Goal: Information Seeking & Learning: Learn about a topic

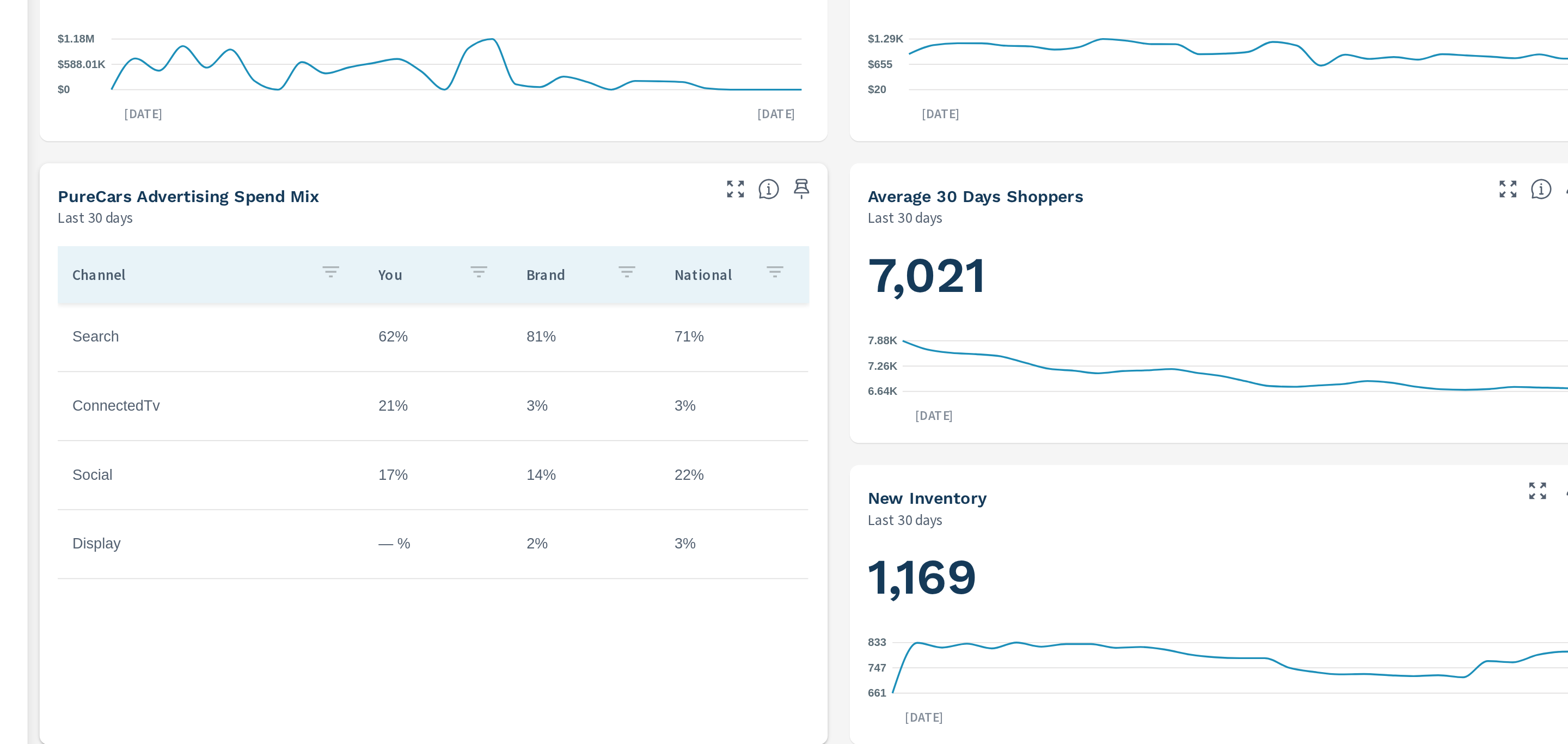
scroll to position [152, 0]
click at [343, 426] on td "21%" at bounding box center [372, 420] width 88 height 27
click at [345, 459] on td "17%" at bounding box center [372, 461] width 88 height 27
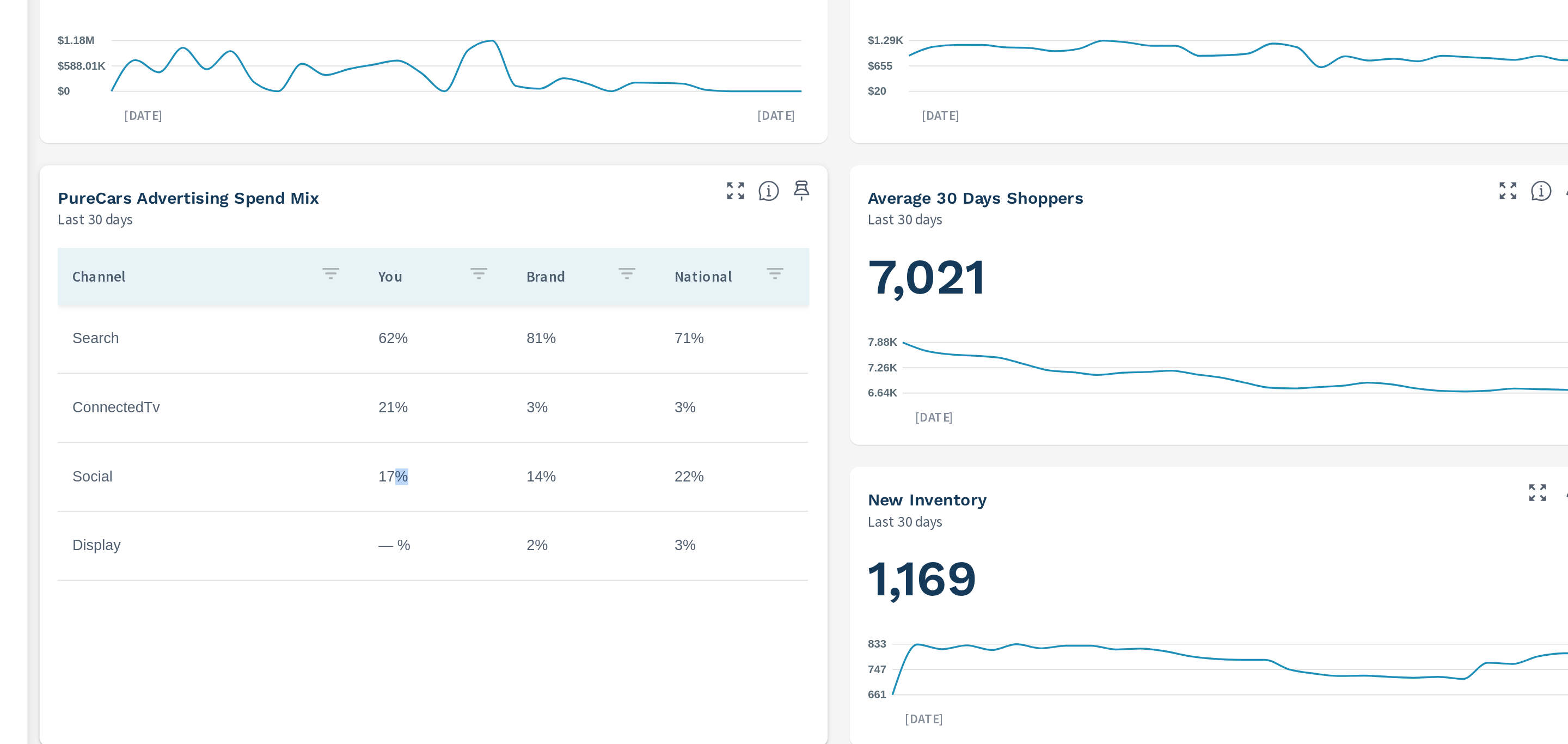
click at [345, 459] on td "17%" at bounding box center [372, 461] width 88 height 27
click at [431, 463] on td "14%" at bounding box center [460, 461] width 88 height 27
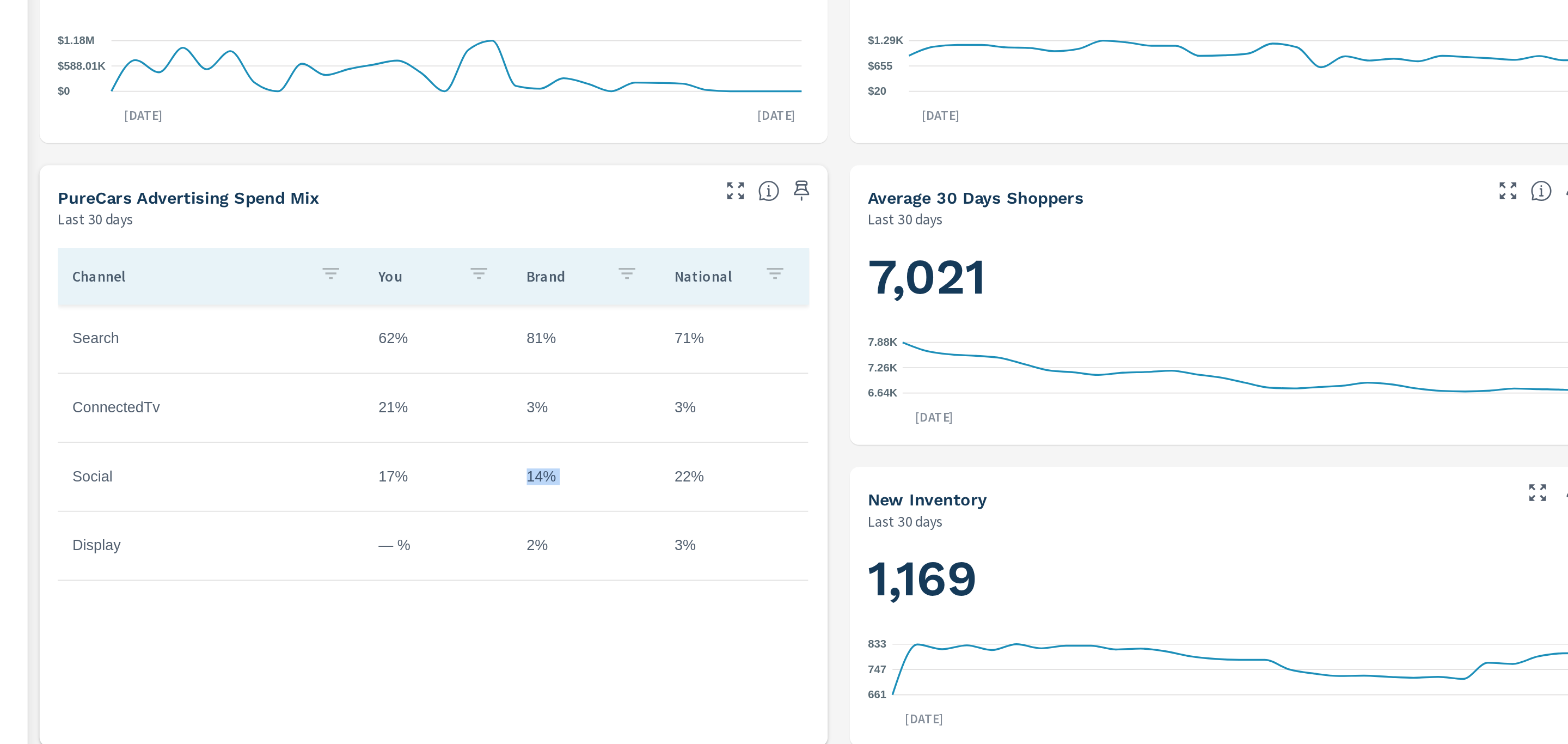
click at [431, 463] on td "14%" at bounding box center [460, 461] width 88 height 27
click at [515, 466] on td "22%" at bounding box center [547, 461] width 88 height 27
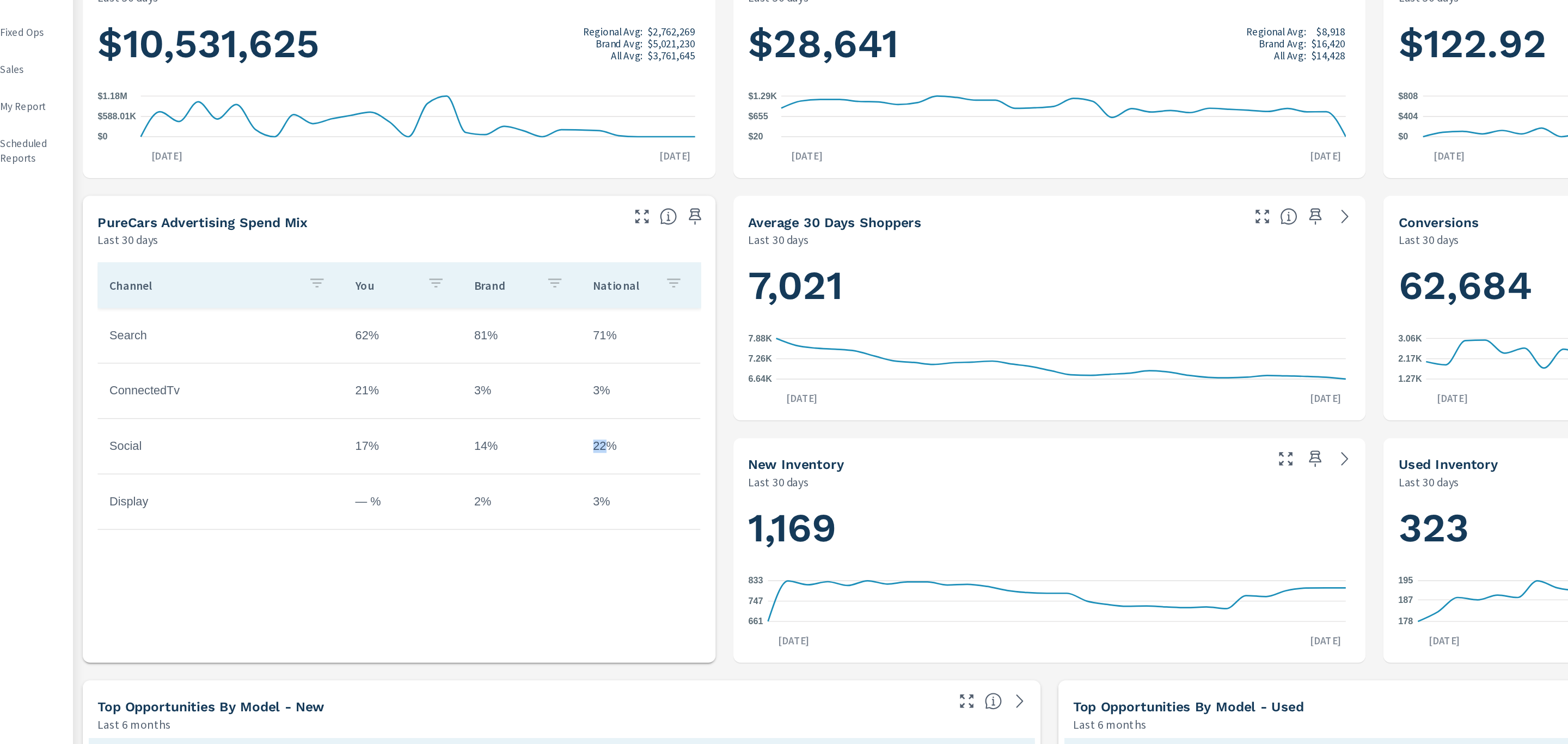
scroll to position [0, 0]
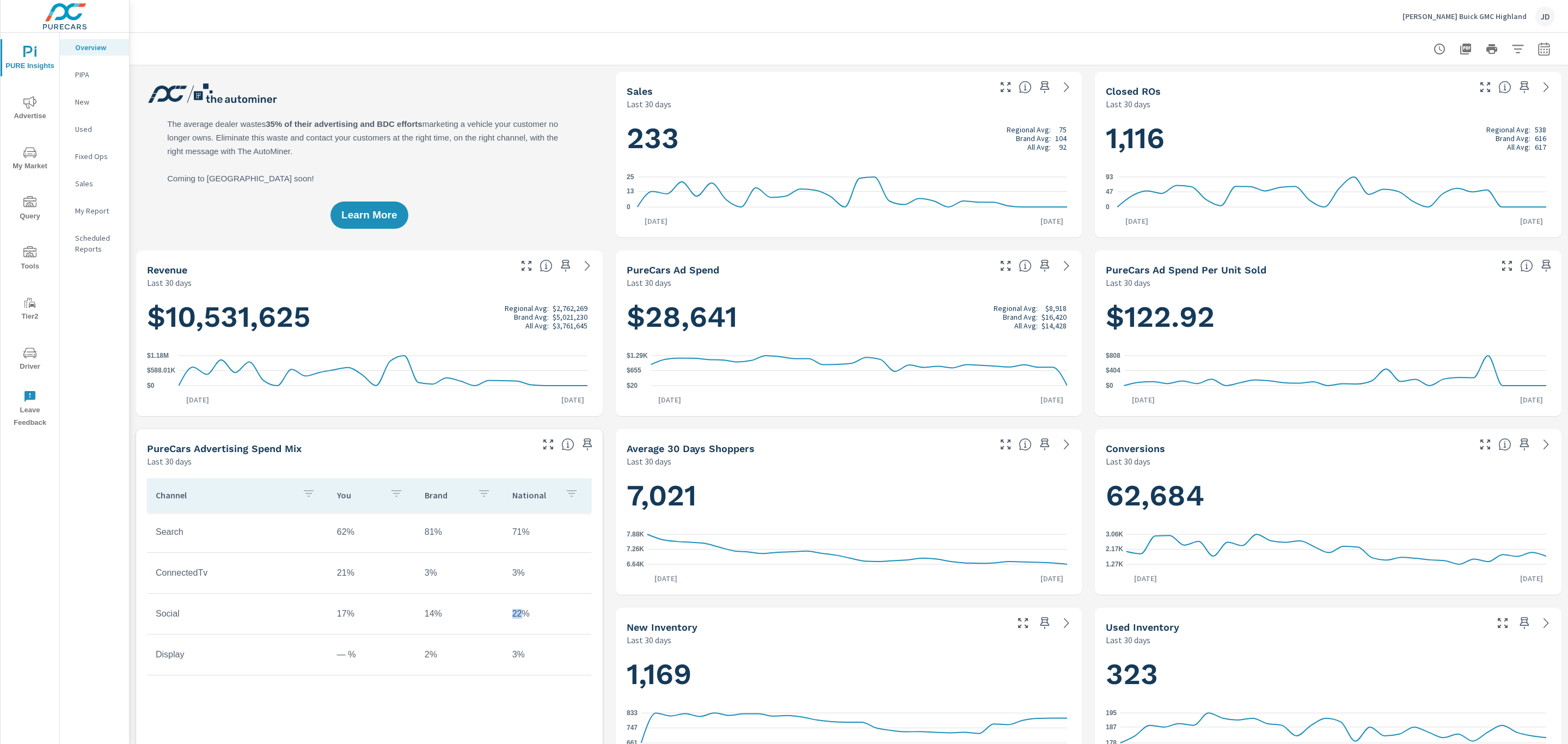
click at [29, 108] on icon "nav menu" at bounding box center [29, 102] width 13 height 13
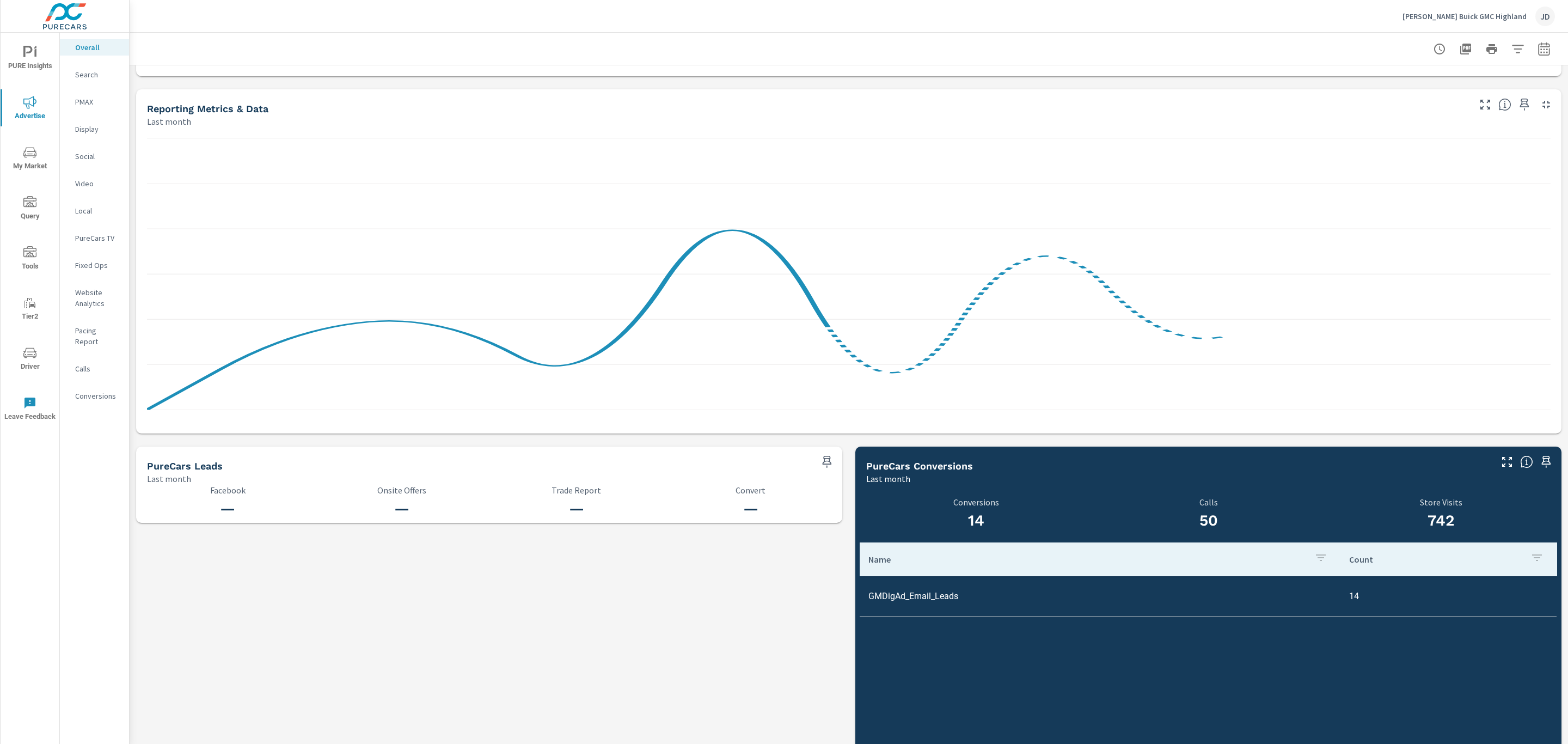
scroll to position [840, 0]
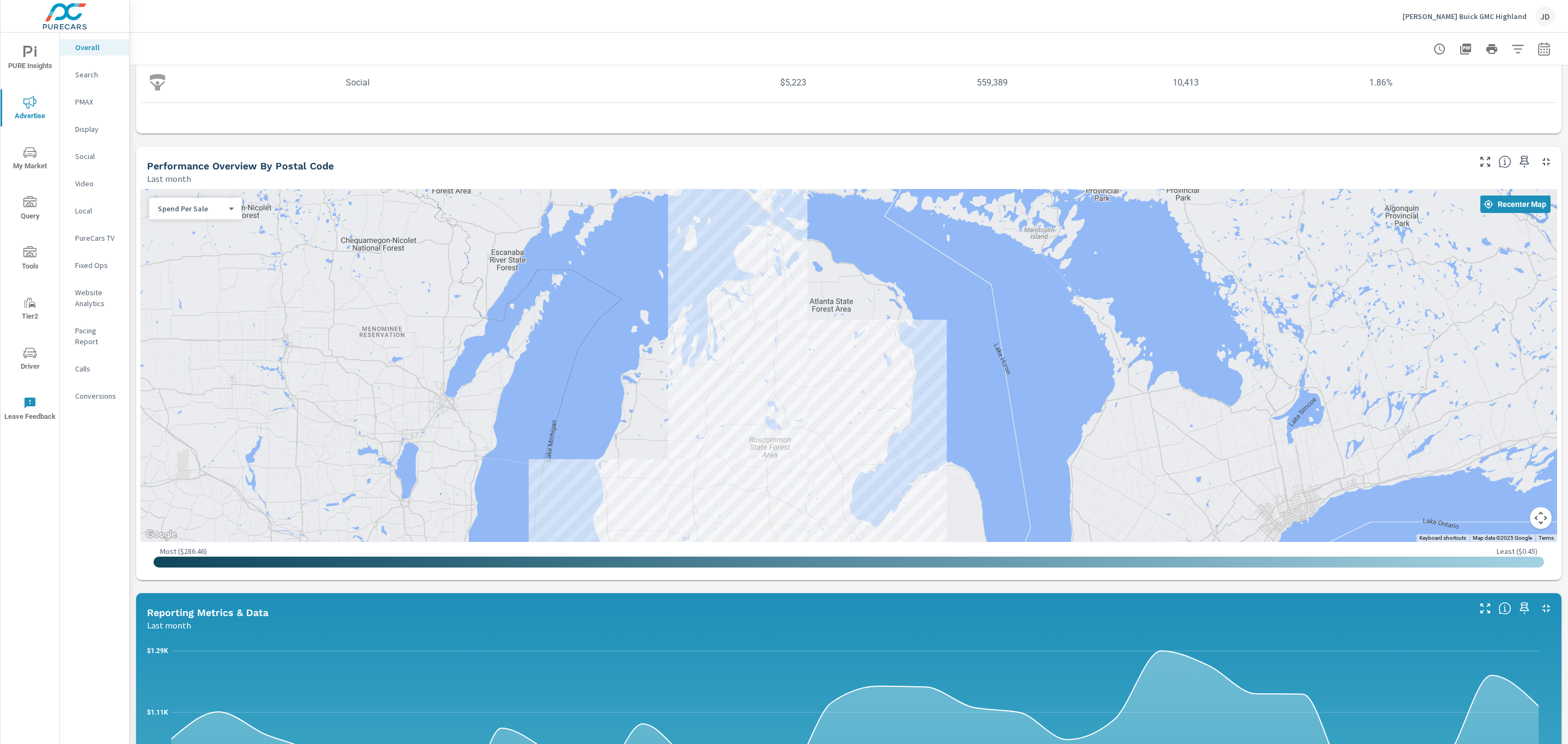
scroll to position [17, 0]
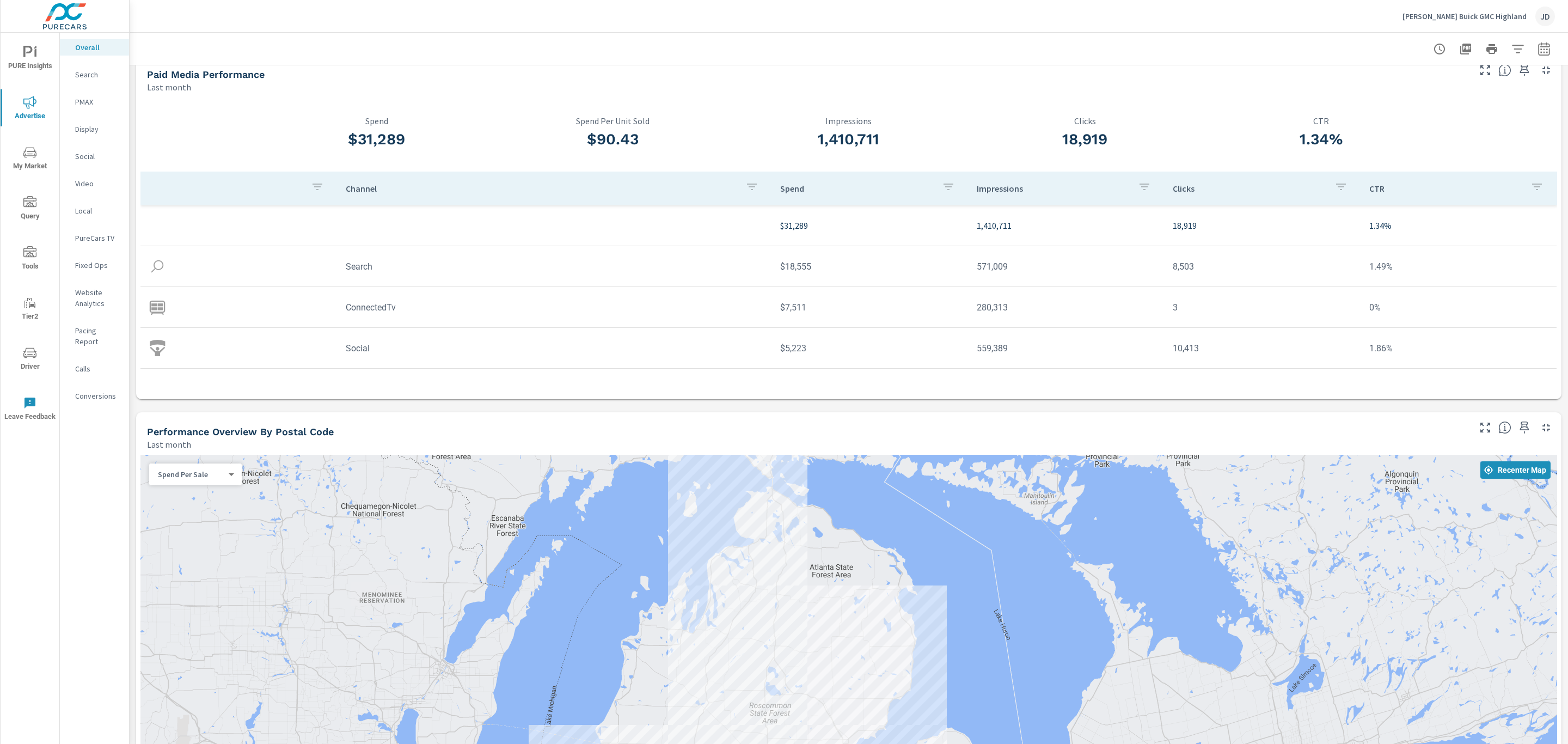
click at [80, 77] on p "Search" at bounding box center [97, 75] width 45 height 11
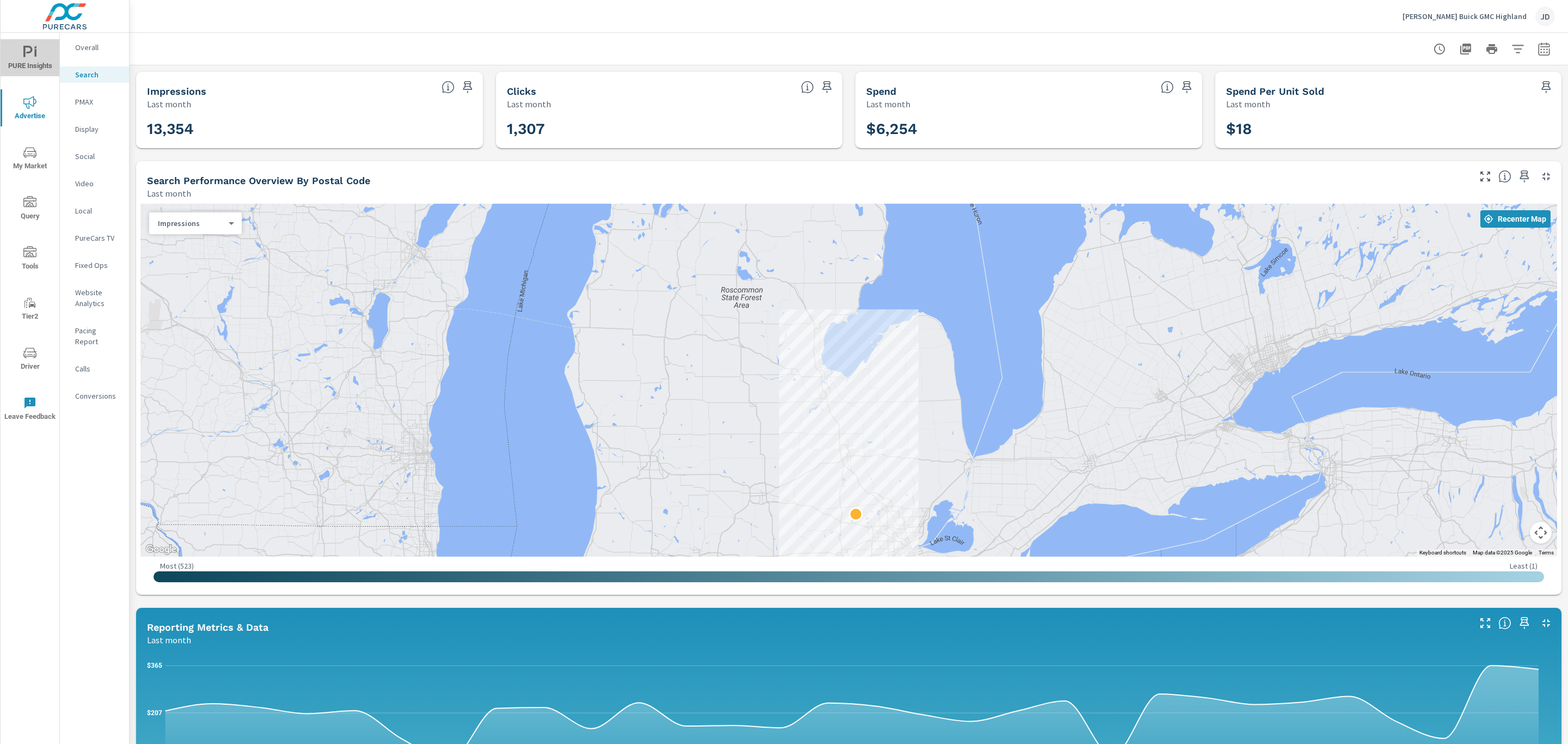
click at [29, 52] on icon "nav menu" at bounding box center [27, 51] width 9 height 12
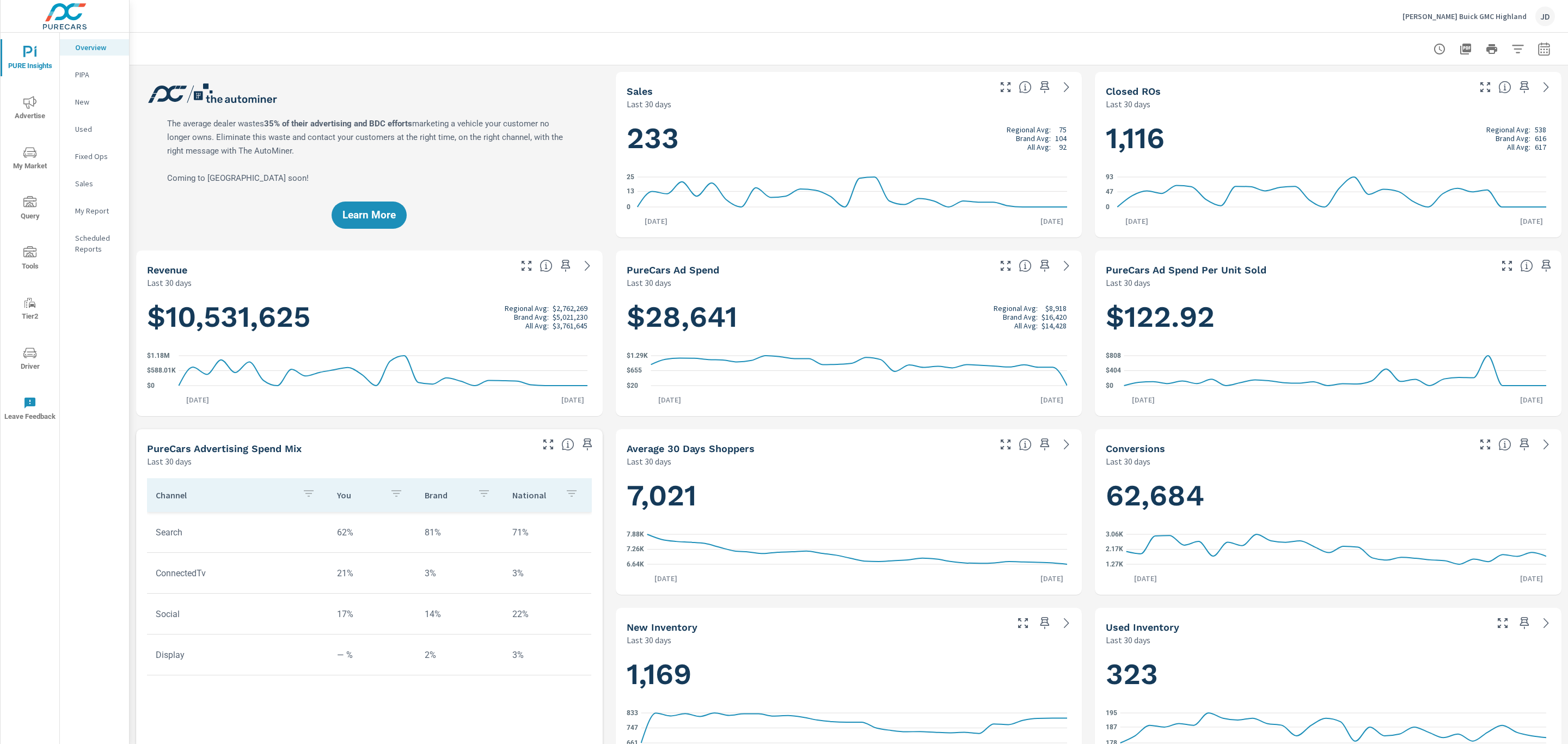
scroll to position [1, 0]
click at [30, 105] on icon "nav menu" at bounding box center [29, 102] width 13 height 13
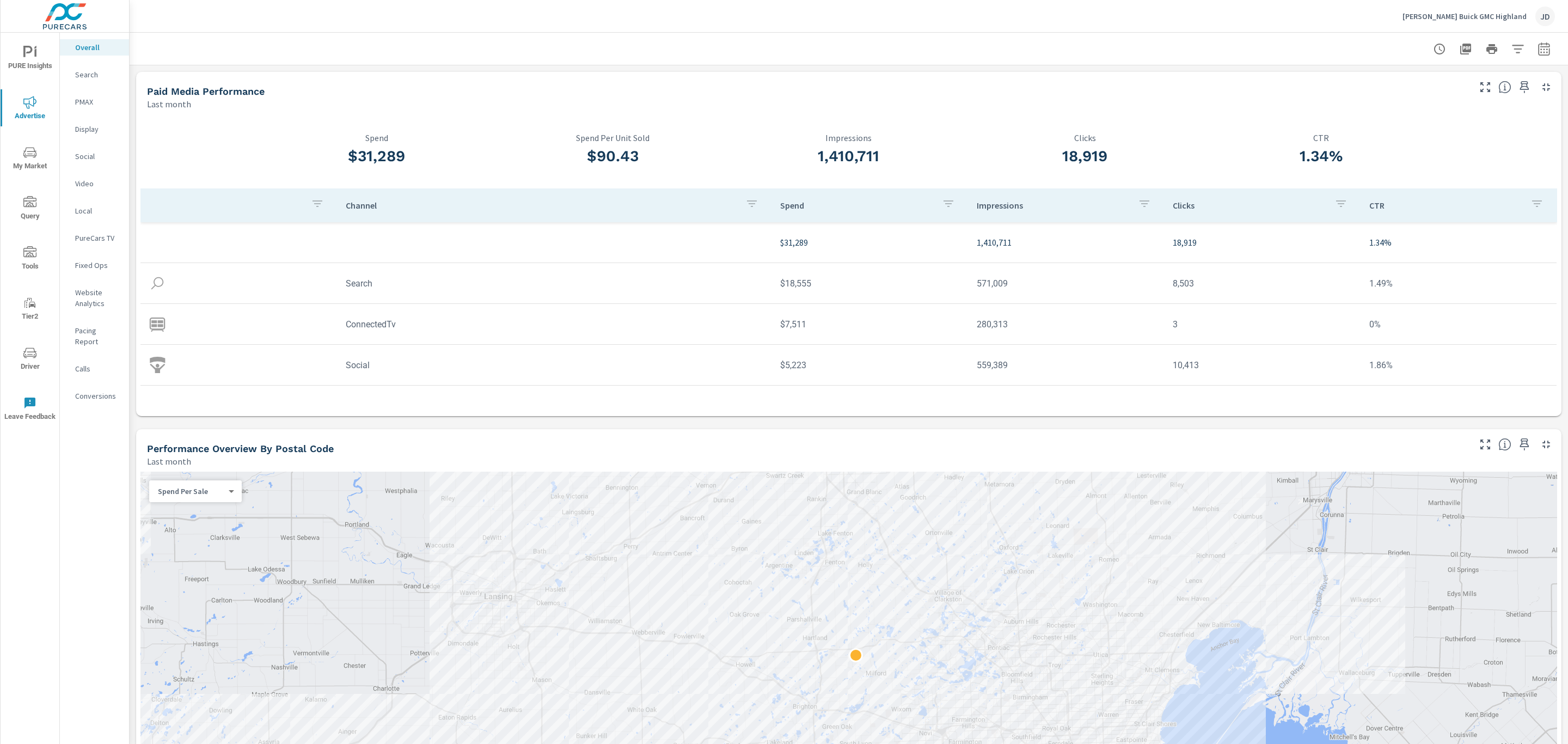
click at [85, 79] on p "Search" at bounding box center [97, 75] width 45 height 11
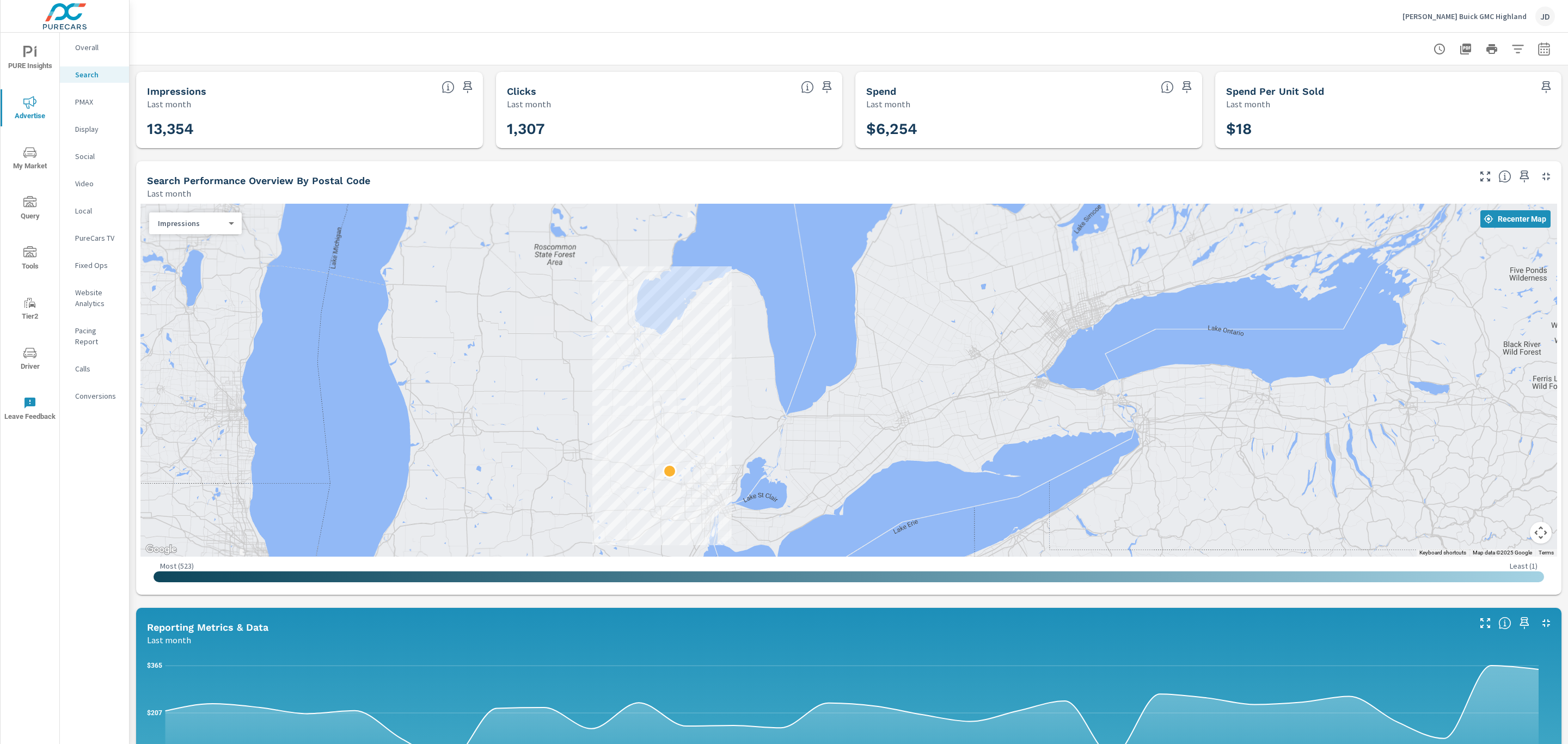
scroll to position [482, 0]
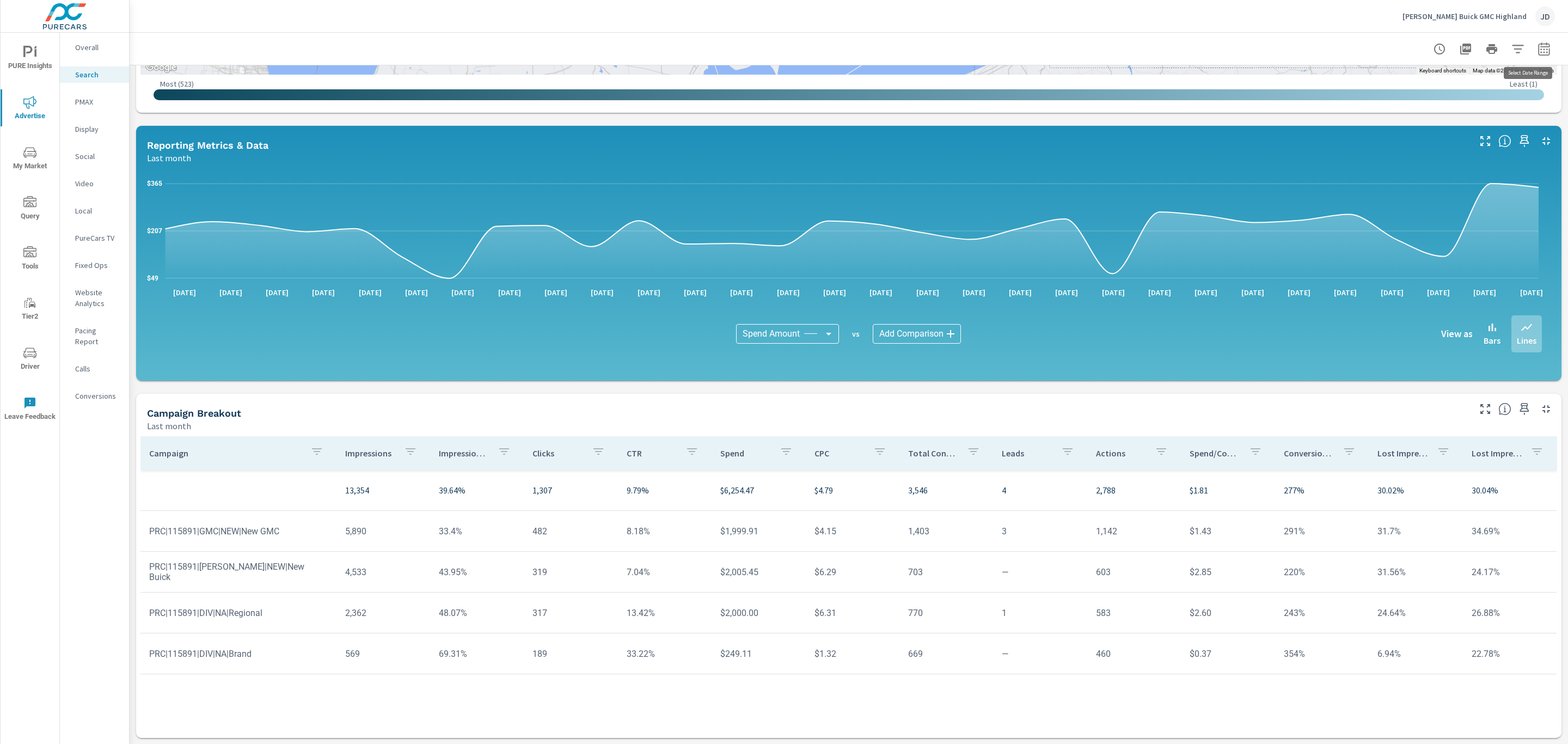
click at [1538, 46] on icon "button" at bounding box center [1544, 49] width 13 height 13
select select "Last month"
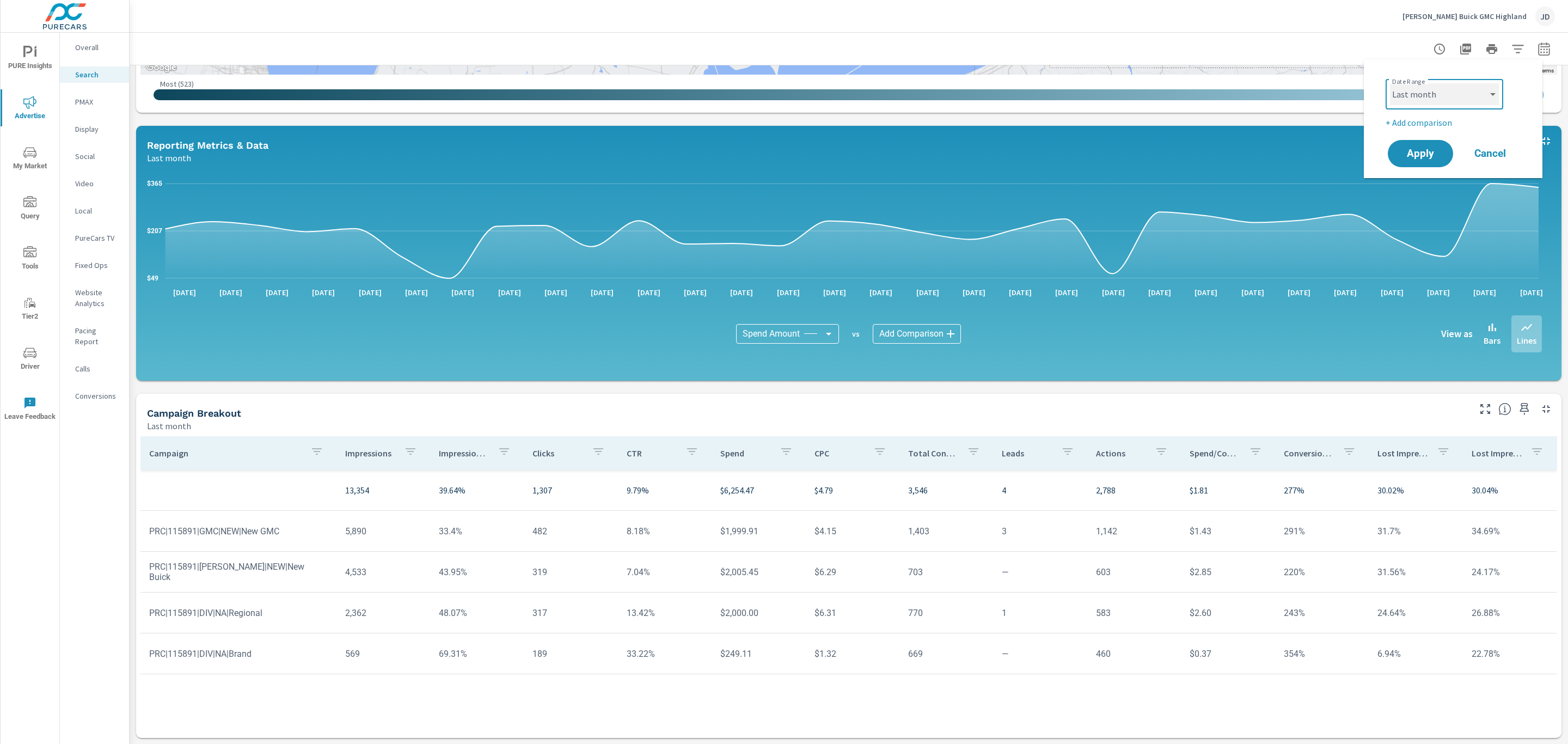
click at [1468, 87] on select "Custom [DATE] Last week Last 7 days Last 14 days Last 30 days Last 45 days Last…" at bounding box center [1444, 94] width 109 height 22
click at [1390, 83] on select "Custom [DATE] Last week Last 7 days Last 14 days Last 30 days Last 45 days Last…" at bounding box center [1444, 94] width 109 height 22
click at [1428, 345] on div "View as Bars Lines" at bounding box center [1311, 334] width 462 height 37
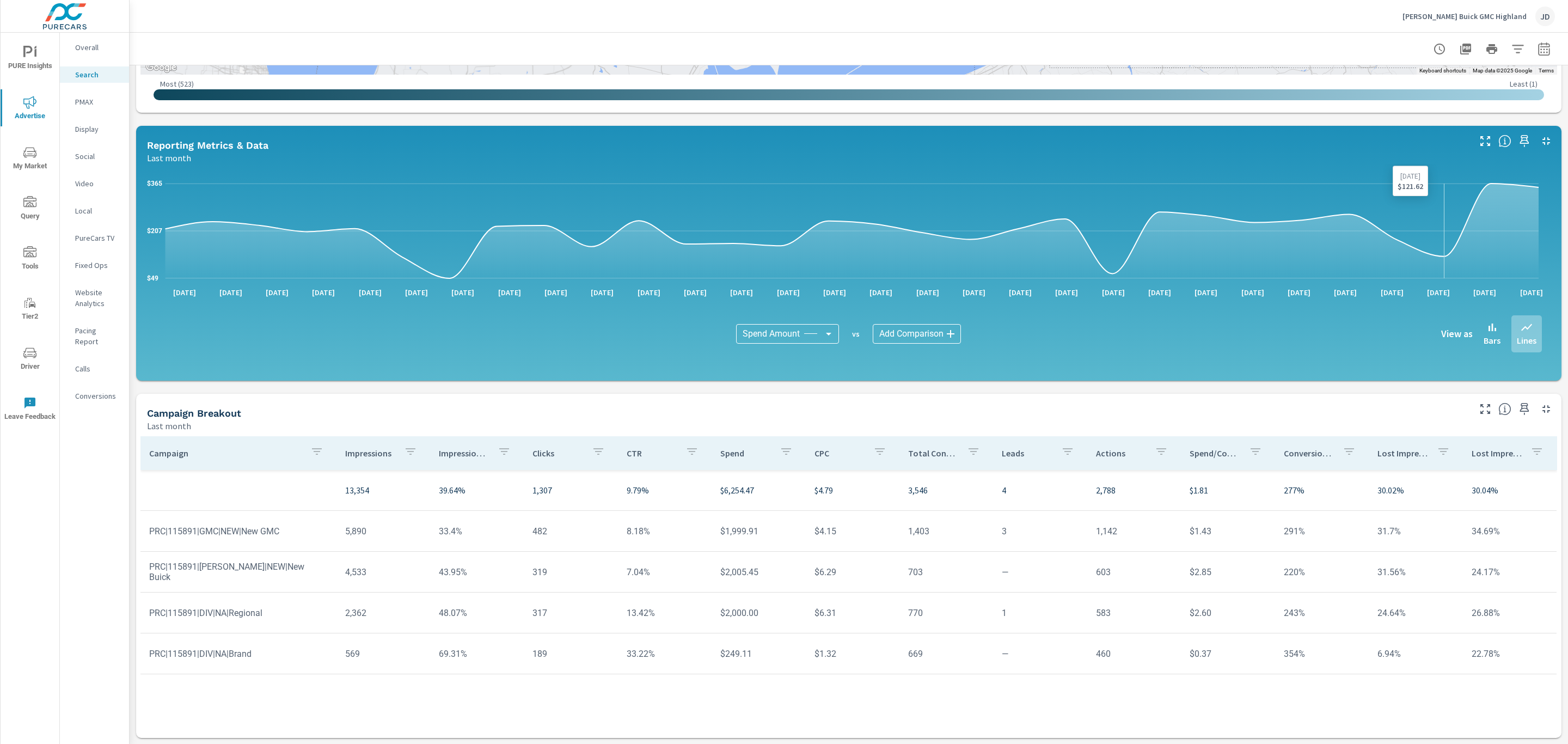
drag, startPoint x: 1428, startPoint y: 345, endPoint x: 1431, endPoint y: 149, distance: 196.0
click at [1431, 149] on body "PURE Insights Advertise My Market Query Tools Tier2 Driver Leave Feedback Overa…" at bounding box center [784, 372] width 1568 height 744
click at [1538, 44] on icon "button" at bounding box center [1544, 49] width 13 height 13
select select "Last month"
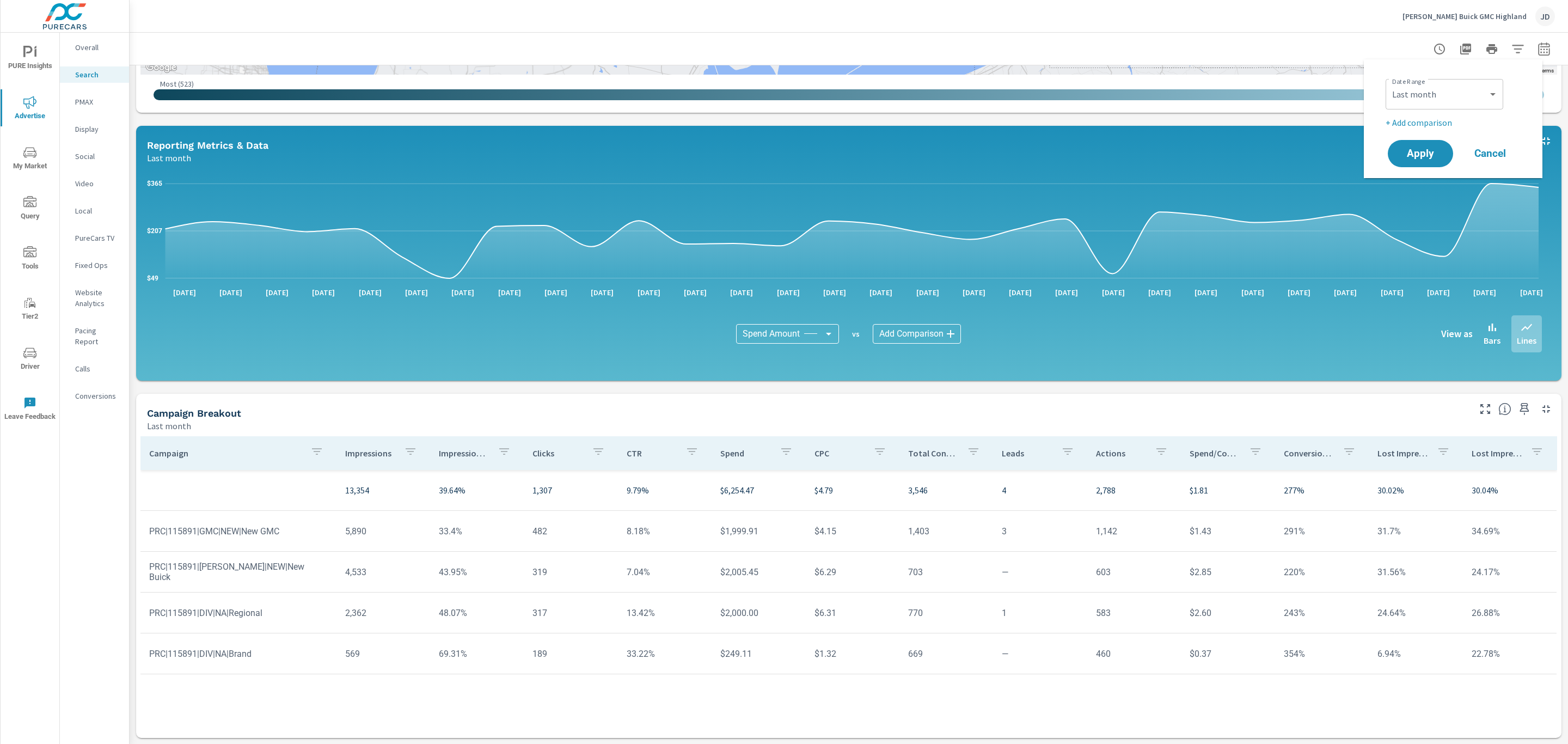
click at [1426, 124] on p "+ Add comparison" at bounding box center [1455, 122] width 139 height 13
select select "Previous period"
click at [1420, 184] on span "Apply" at bounding box center [1420, 184] width 44 height 10
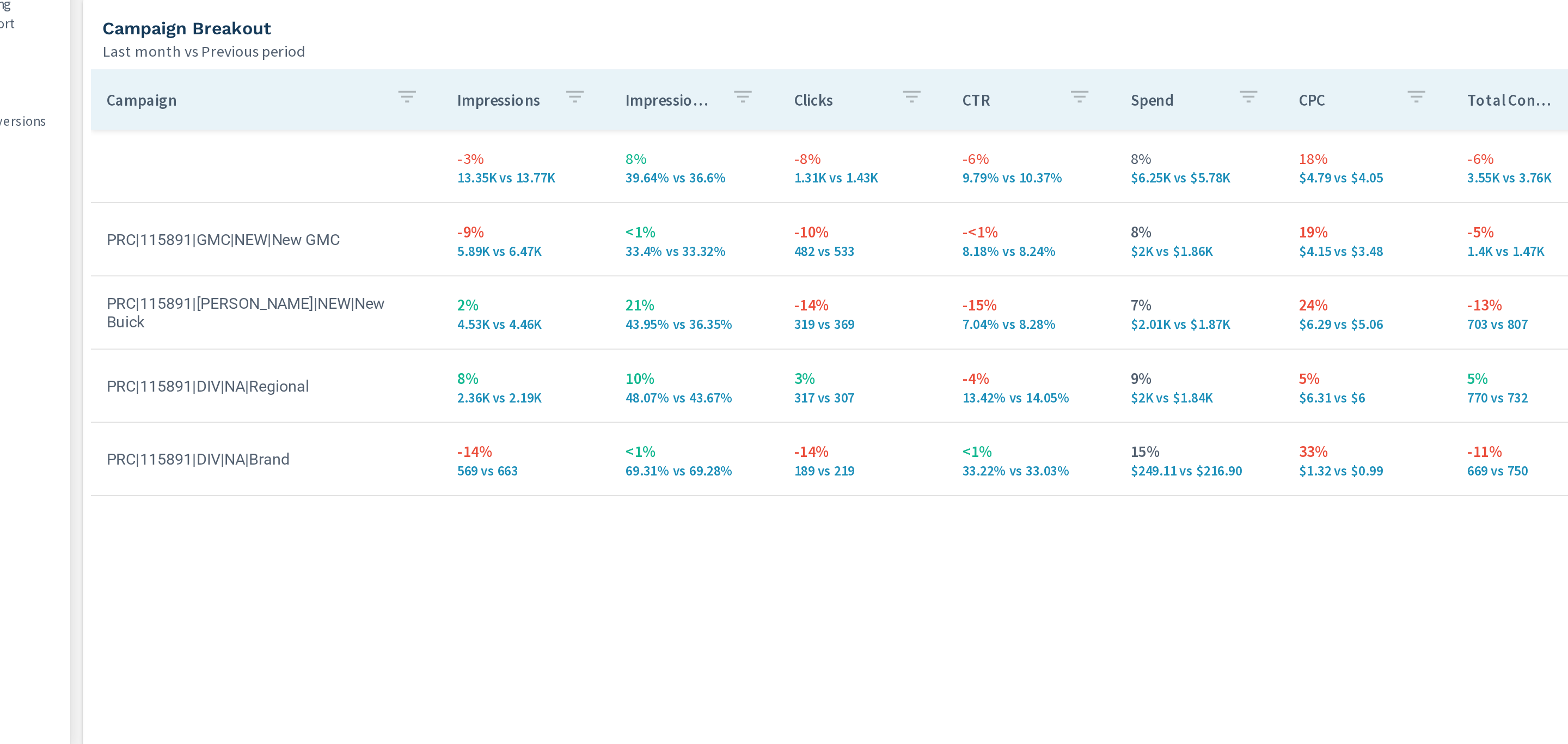
scroll to position [771, 0]
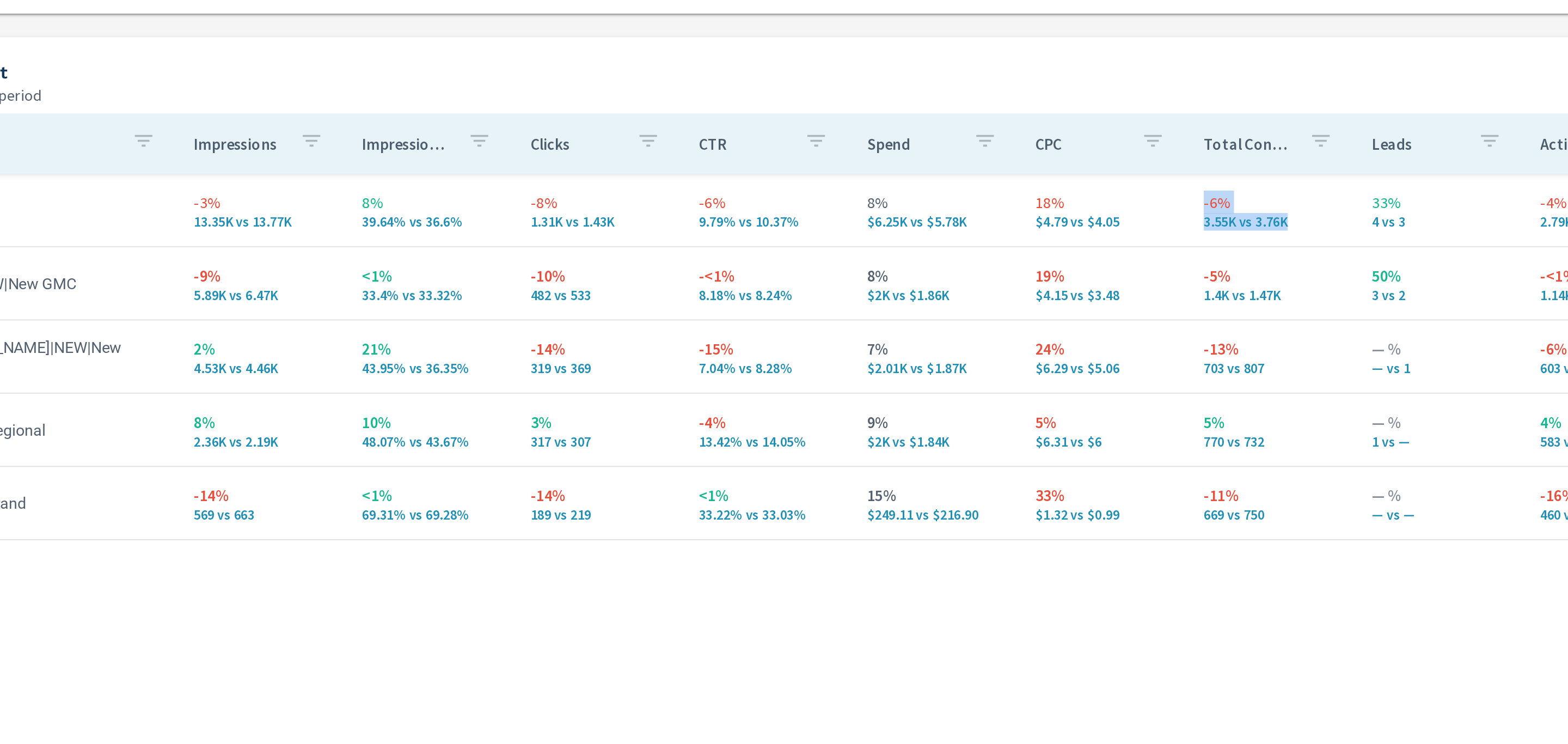
drag, startPoint x: 967, startPoint y: 454, endPoint x: 900, endPoint y: 430, distance: 71.2
click at [900, 430] on td "-6% 3.55K vs 3.76K" at bounding box center [947, 445] width 94 height 39
drag, startPoint x: 1010, startPoint y: 449, endPoint x: 984, endPoint y: 437, distance: 28.6
click at [984, 437] on tr "-3% 13.35K vs 13.77K 8% 39.64% vs 36.6% -8% 1.31K vs 1.43K -6% 9.79% vs 10.37% …" at bounding box center [849, 446] width 1416 height 41
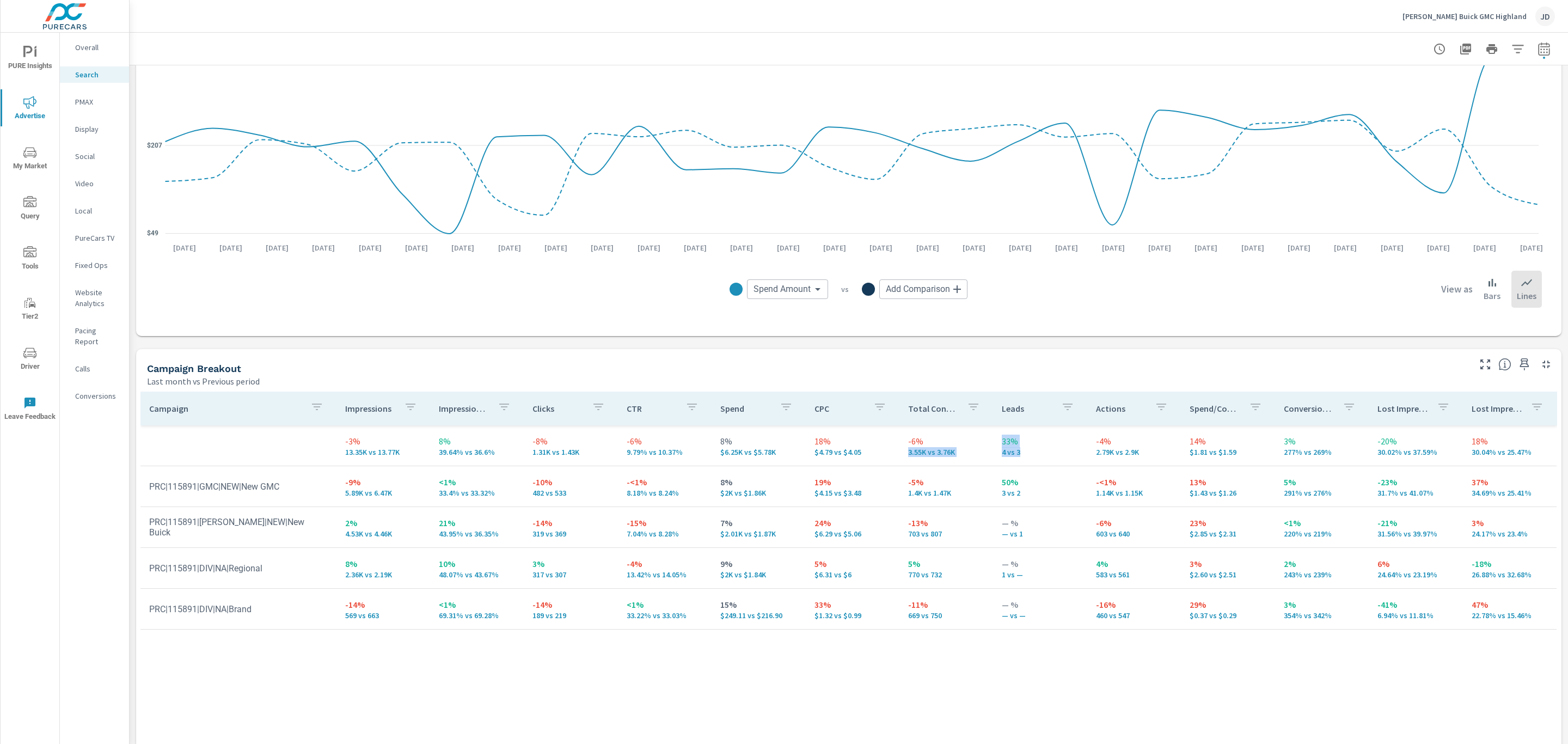
click at [29, 157] on icon "nav menu" at bounding box center [29, 152] width 13 height 13
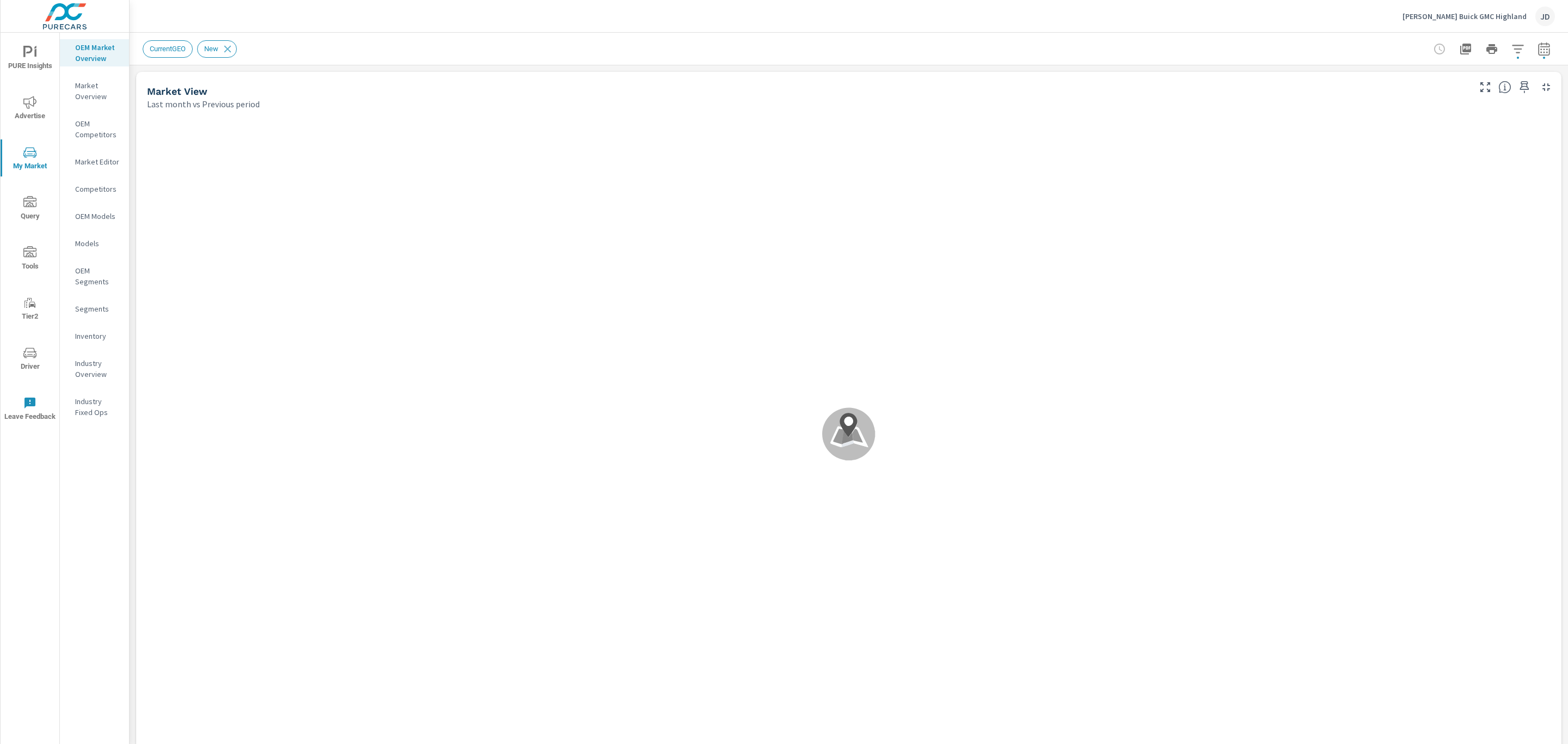
scroll to position [65, 0]
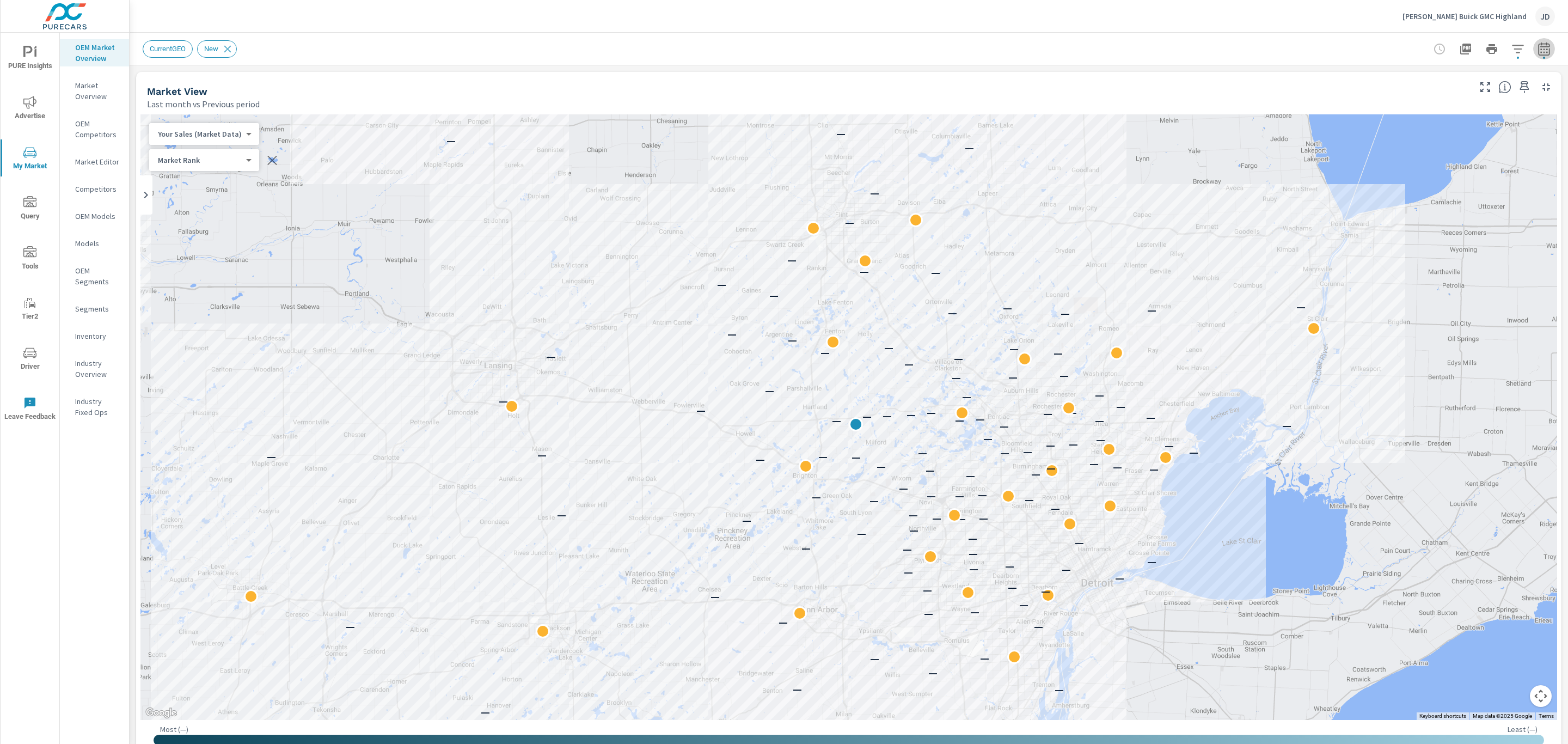
click at [1538, 46] on icon "button" at bounding box center [1544, 48] width 12 height 13
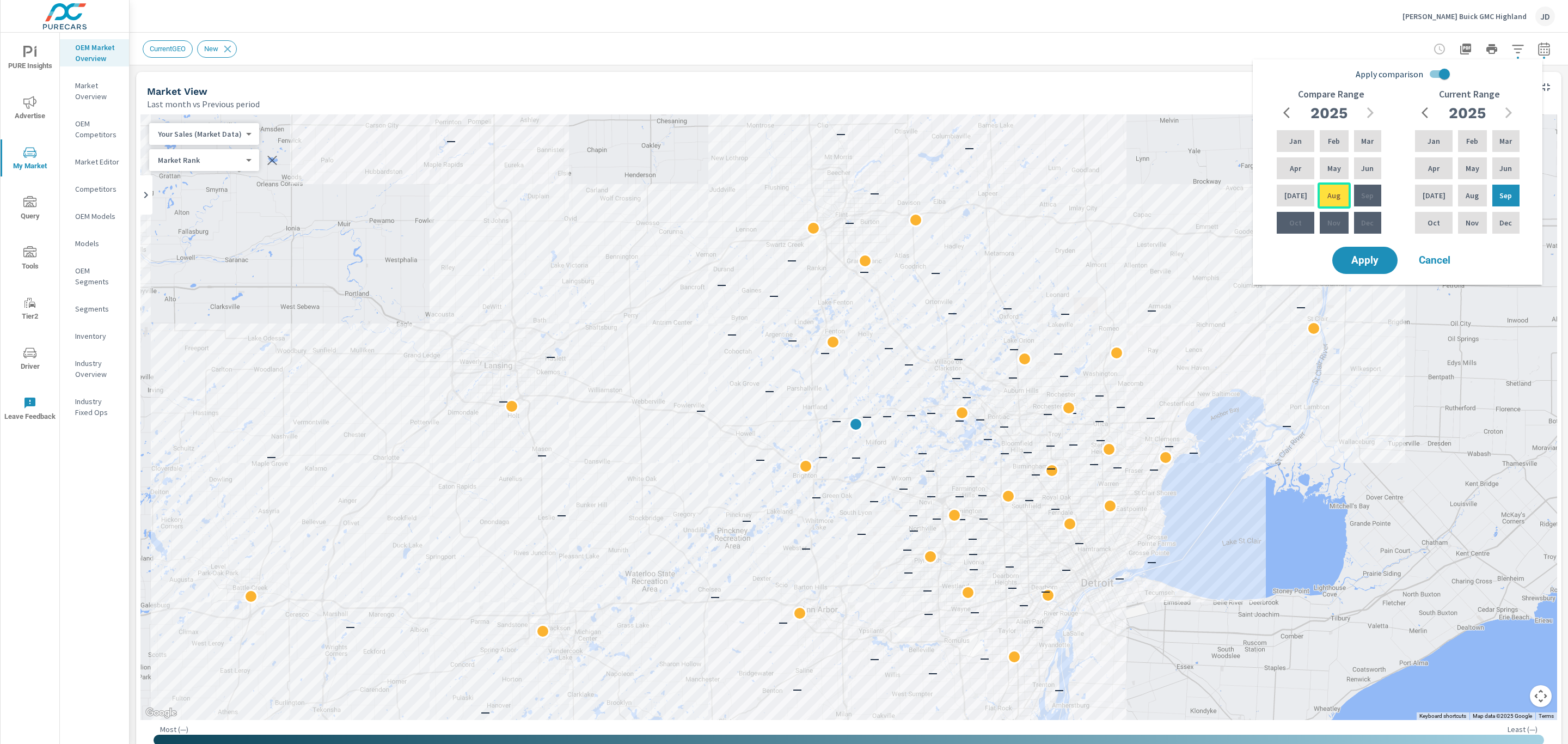
click at [1328, 199] on p "Aug" at bounding box center [1334, 195] width 13 height 11
click at [1363, 150] on div "Mar" at bounding box center [1368, 141] width 32 height 26
click at [1472, 200] on p "Aug" at bounding box center [1472, 195] width 13 height 11
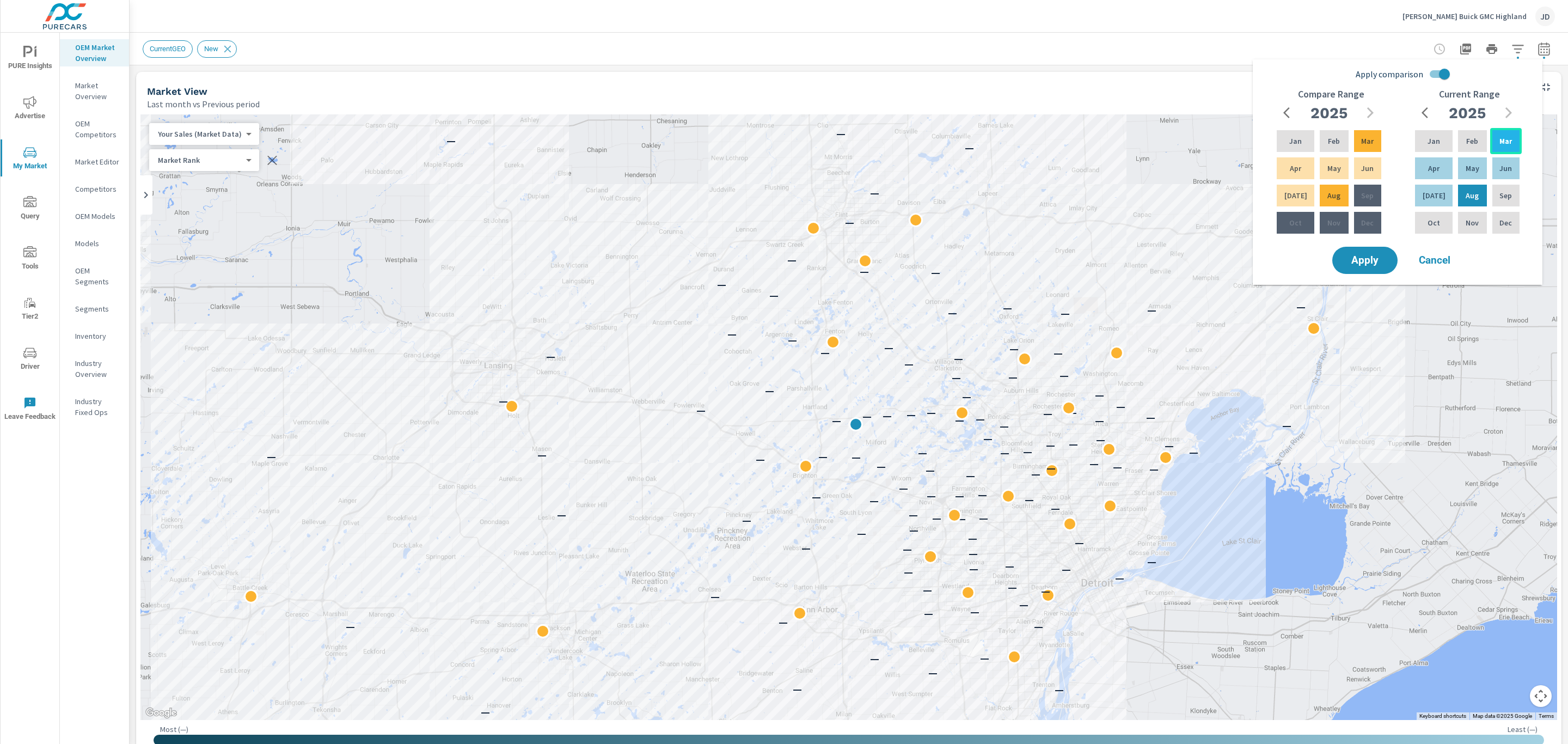
click at [1508, 136] on p "Mar" at bounding box center [1505, 141] width 13 height 11
click at [1297, 111] on button "button" at bounding box center [1287, 113] width 22 height 22
click at [1372, 113] on icon "button" at bounding box center [1370, 113] width 7 height 11
click at [1376, 264] on span "Apply" at bounding box center [1365, 260] width 44 height 10
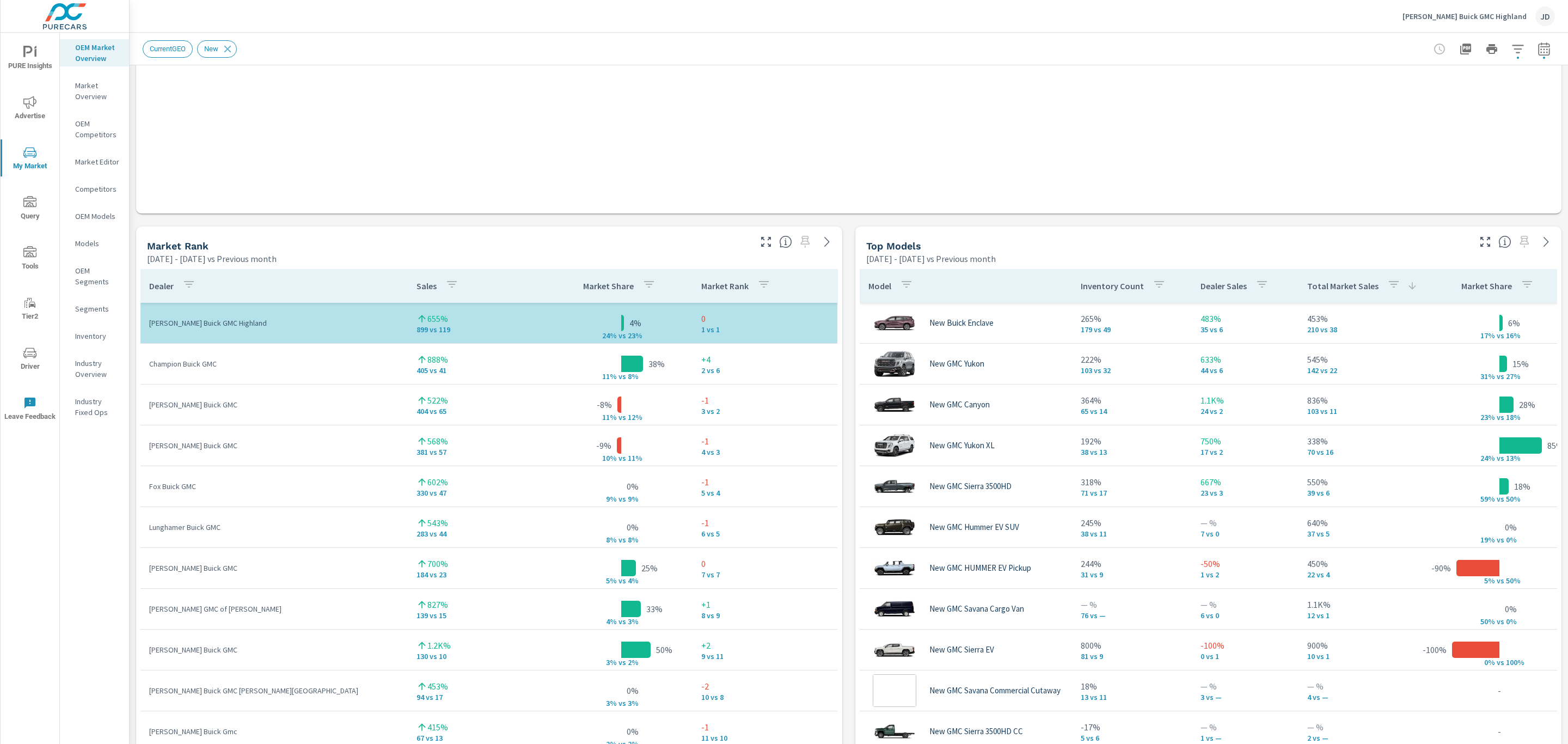
scroll to position [613, 0]
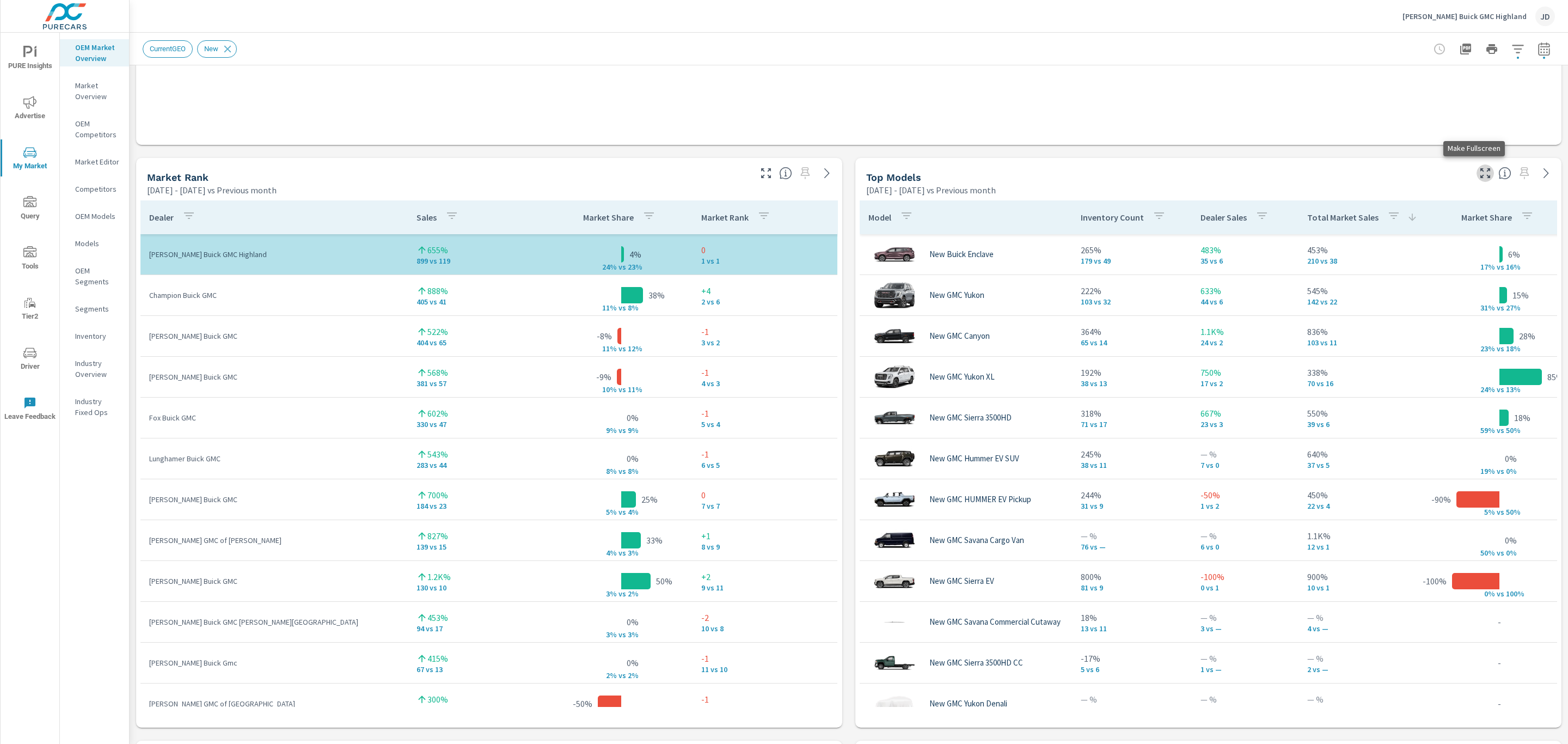
click at [1479, 175] on icon "button" at bounding box center [1485, 173] width 13 height 13
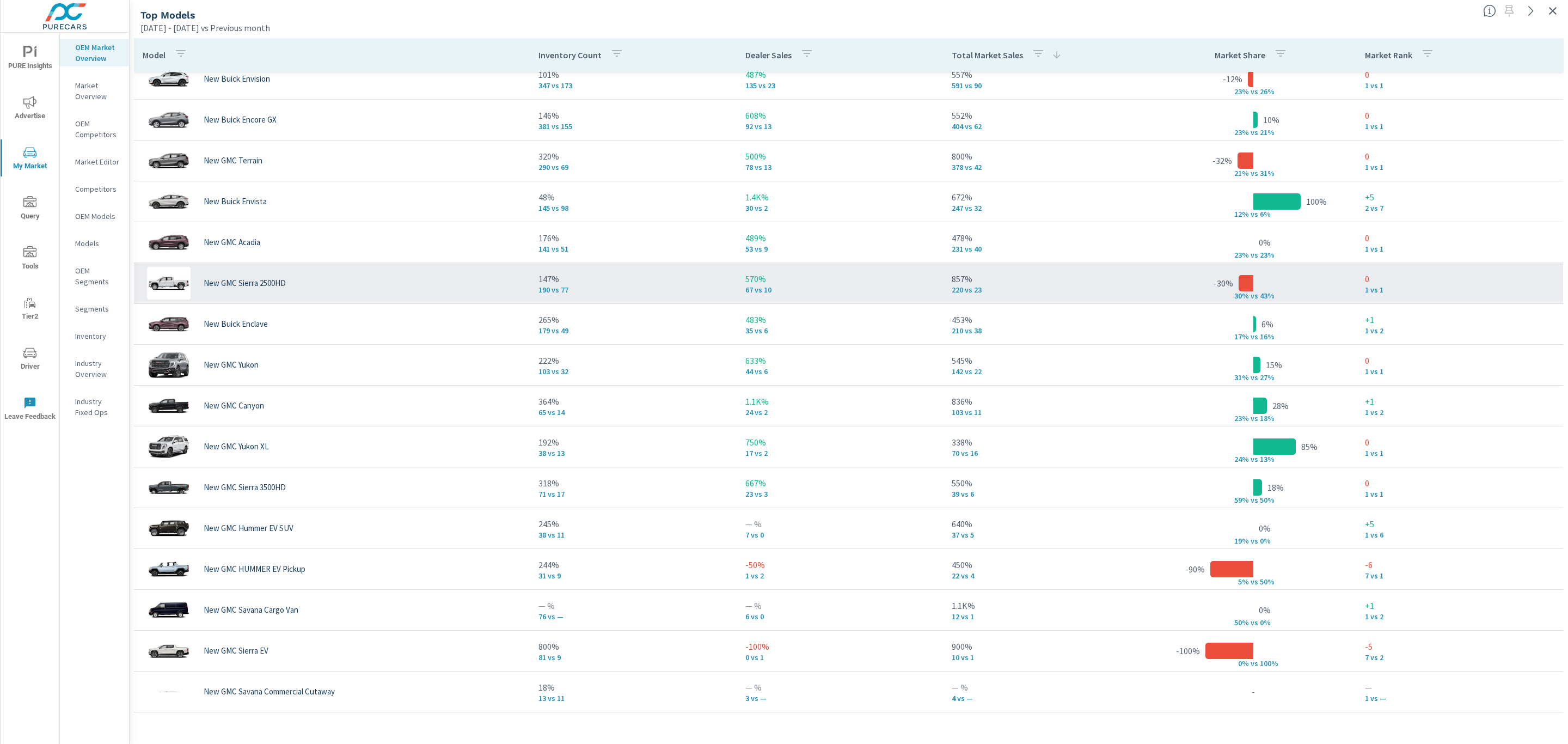
scroll to position [53, 0]
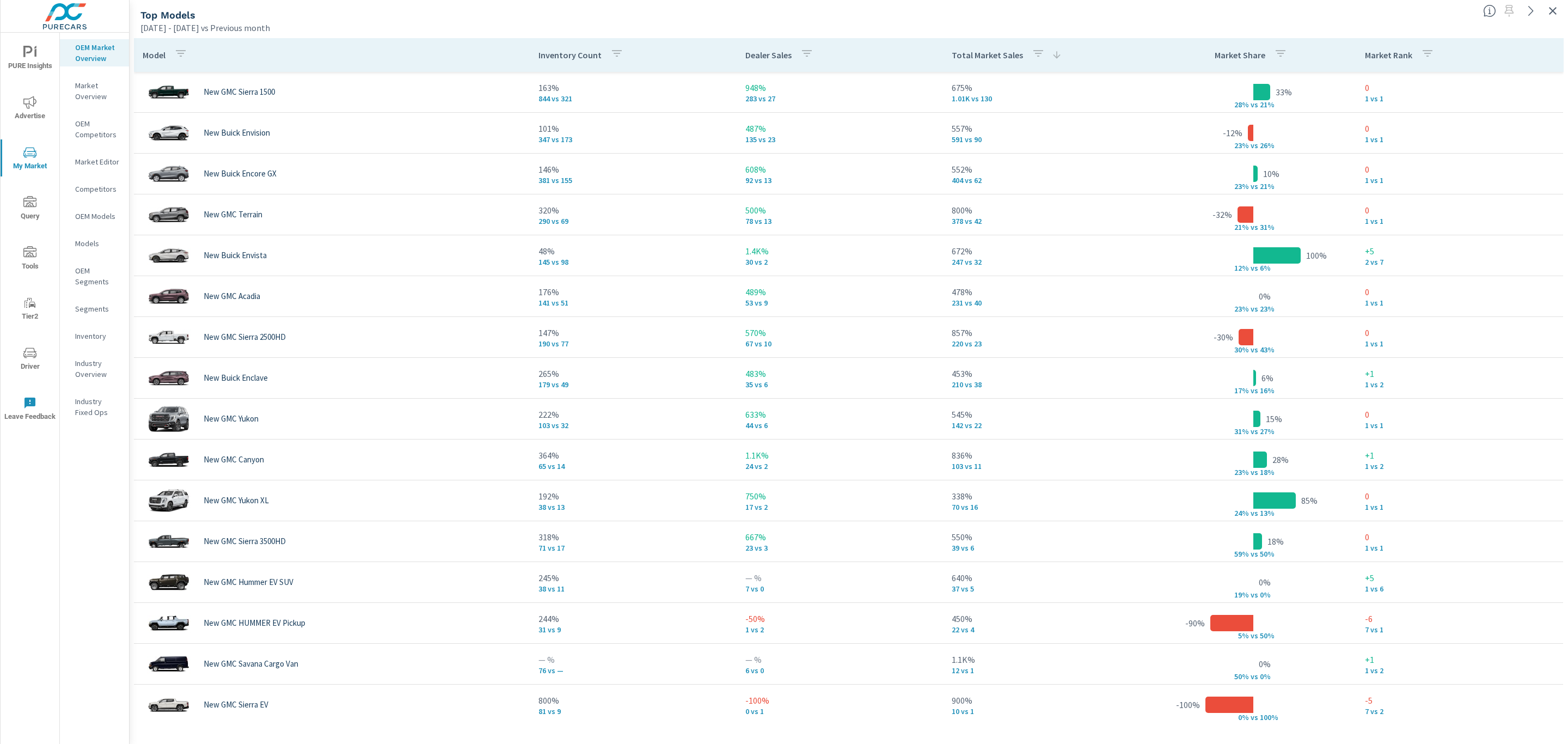
click at [1550, 12] on icon "button" at bounding box center [1552, 10] width 13 height 13
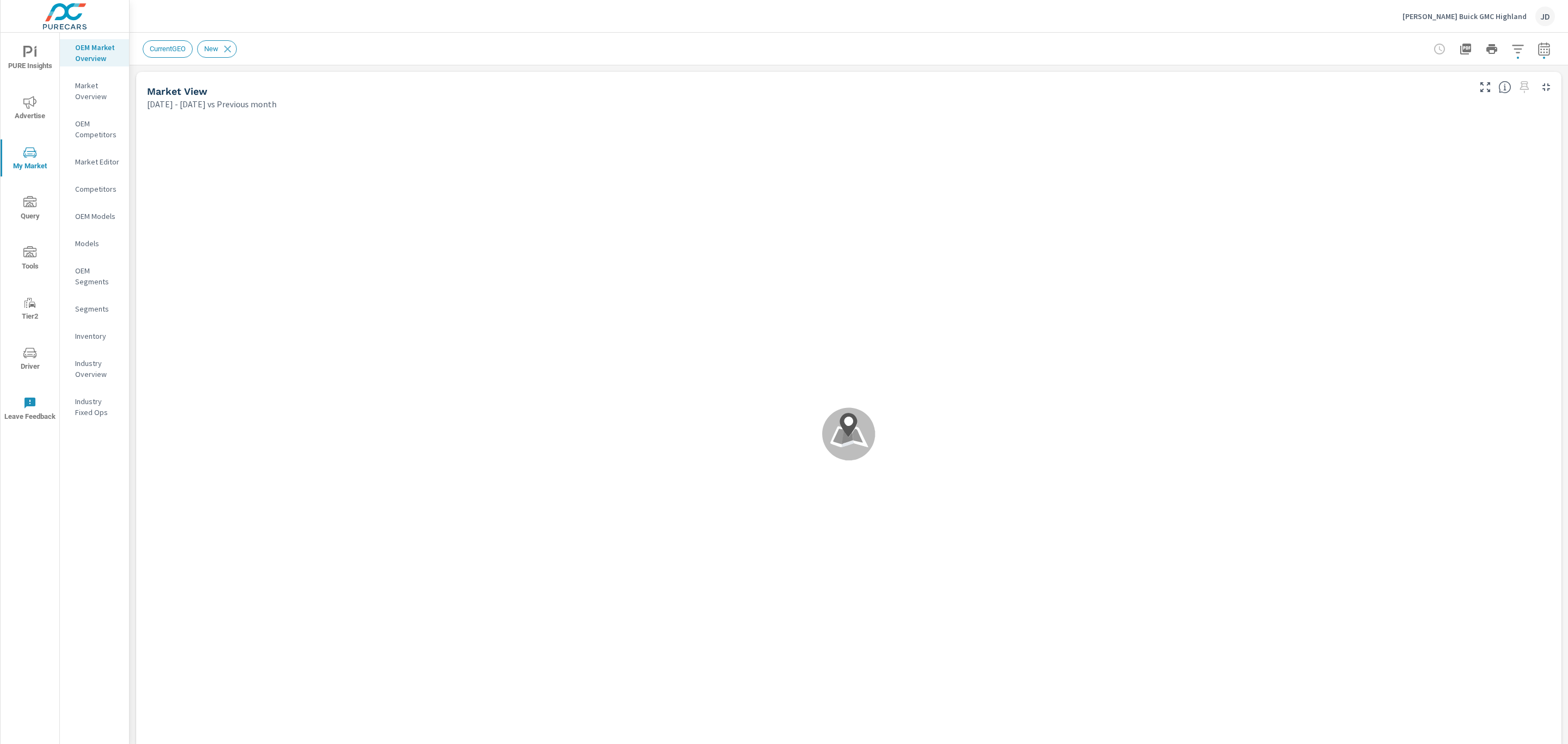
click at [1543, 57] on span "button" at bounding box center [1544, 58] width 2 height 2
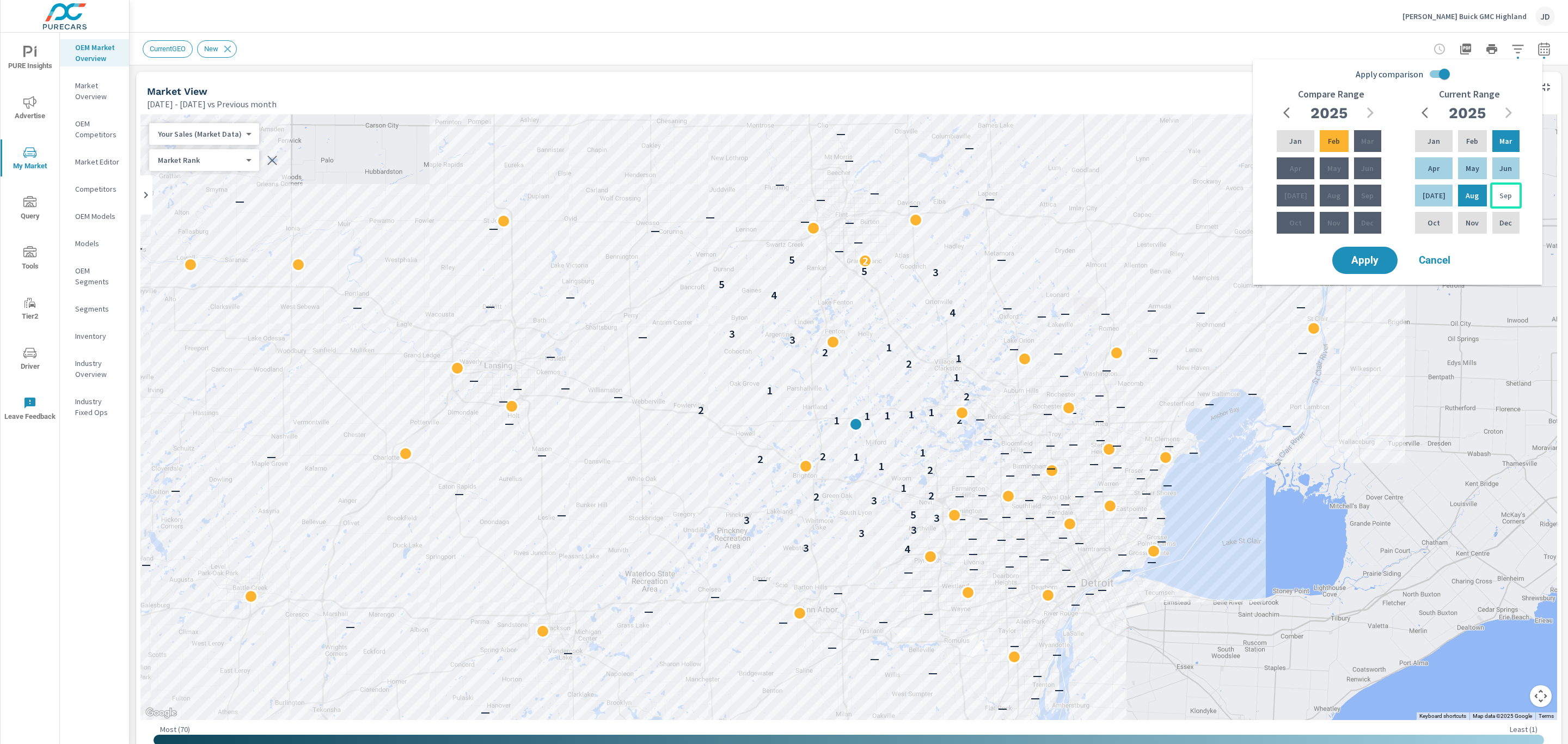
click at [1513, 203] on div "Sep" at bounding box center [1506, 195] width 32 height 26
click at [1510, 146] on p "Mar" at bounding box center [1505, 141] width 13 height 11
click at [1365, 111] on div "2025" at bounding box center [1329, 113] width 105 height 22
click at [1333, 142] on p "Feb" at bounding box center [1334, 141] width 12 height 11
click at [1286, 110] on icon "button" at bounding box center [1289, 112] width 13 height 13
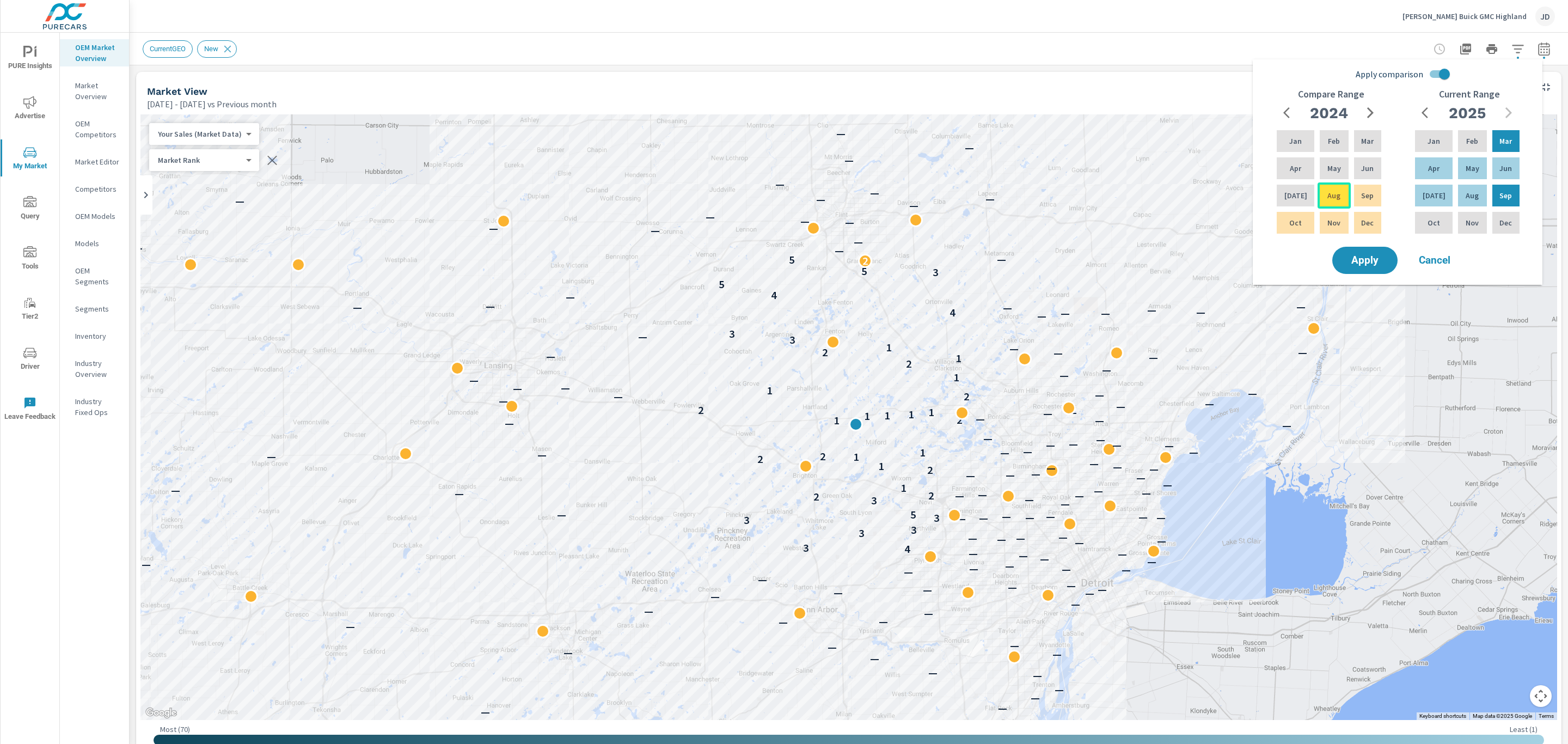
click at [1323, 204] on div "Aug" at bounding box center [1334, 195] width 33 height 26
click at [1363, 259] on span "Apply" at bounding box center [1365, 260] width 44 height 10
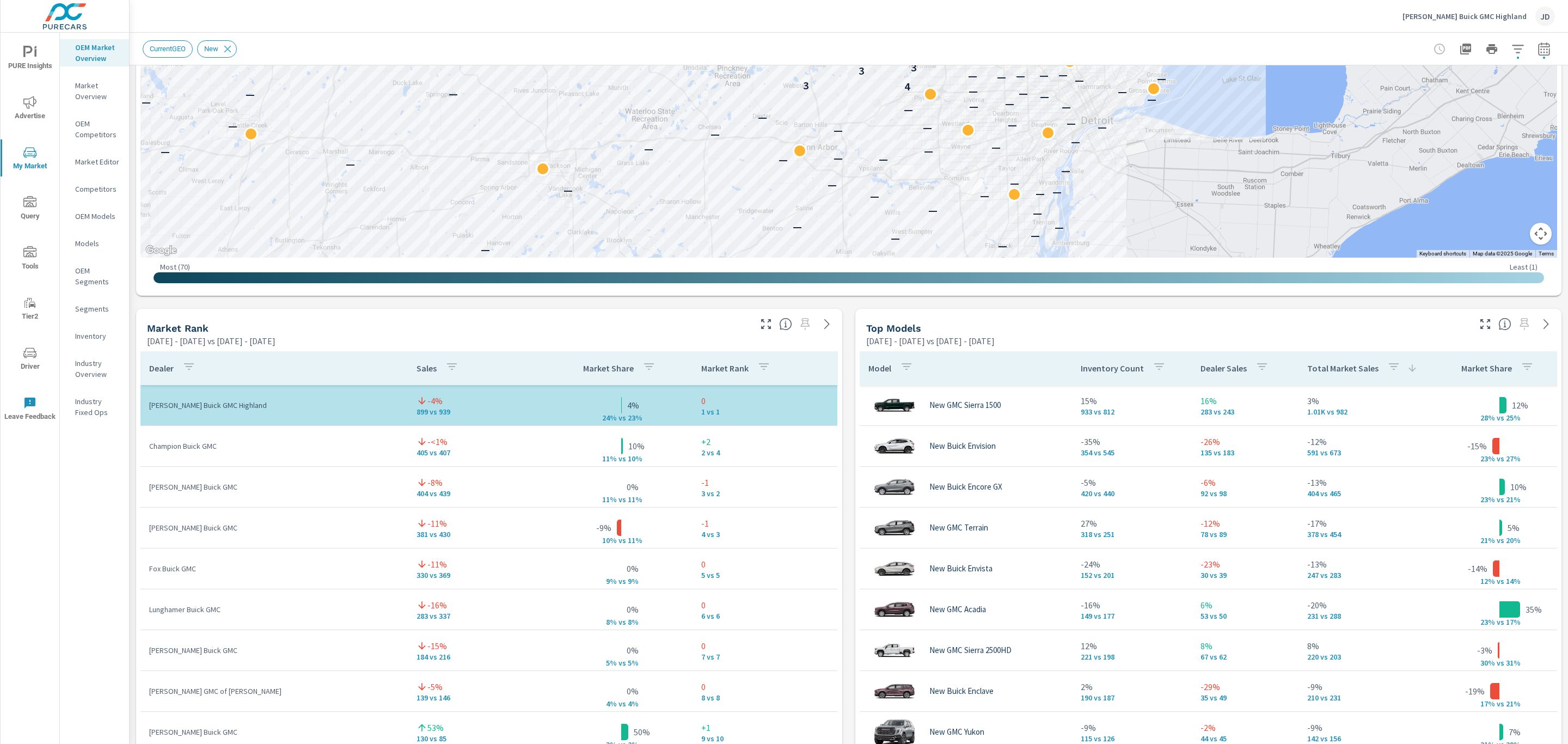
scroll to position [469, 0]
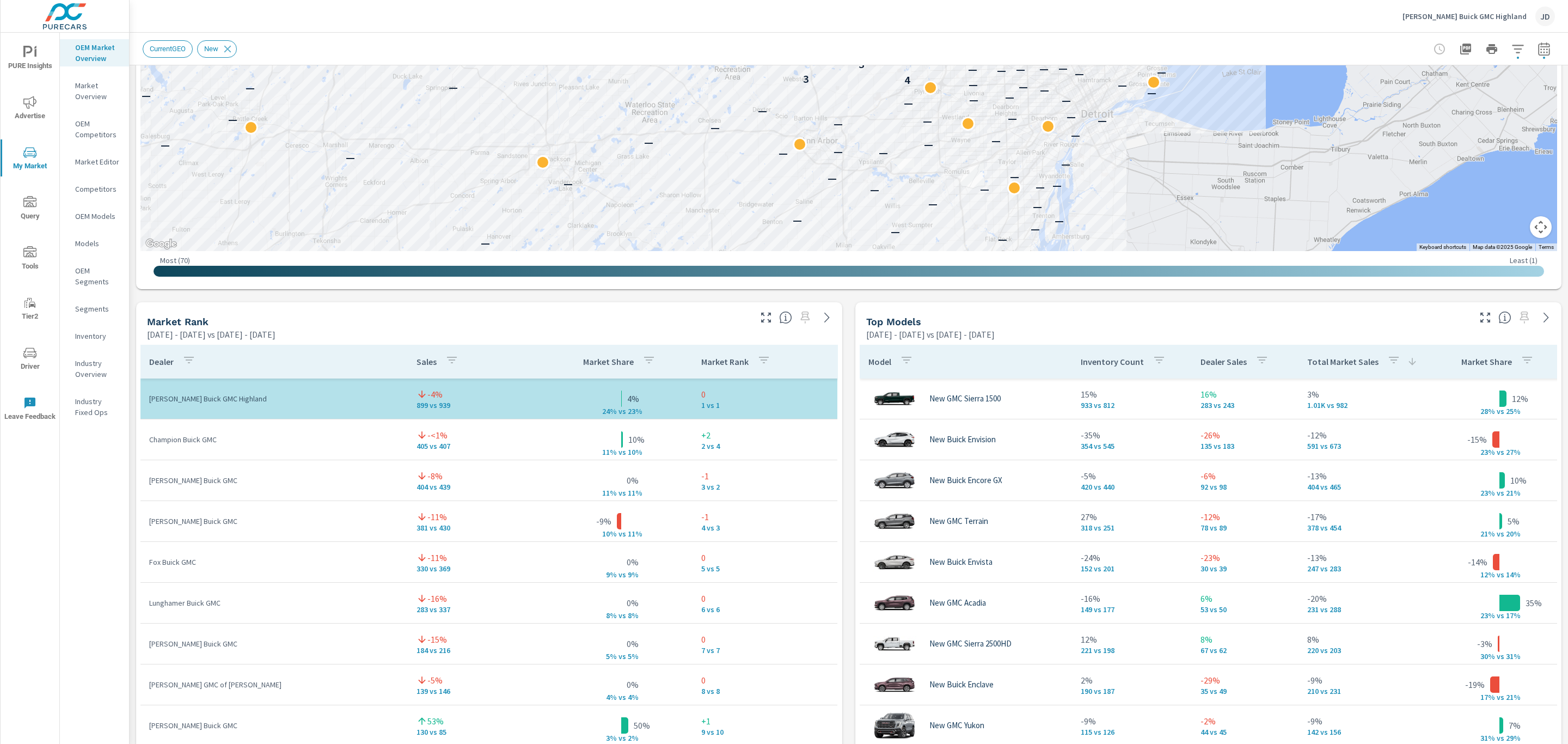
click at [1479, 317] on icon "button" at bounding box center [1485, 317] width 13 height 13
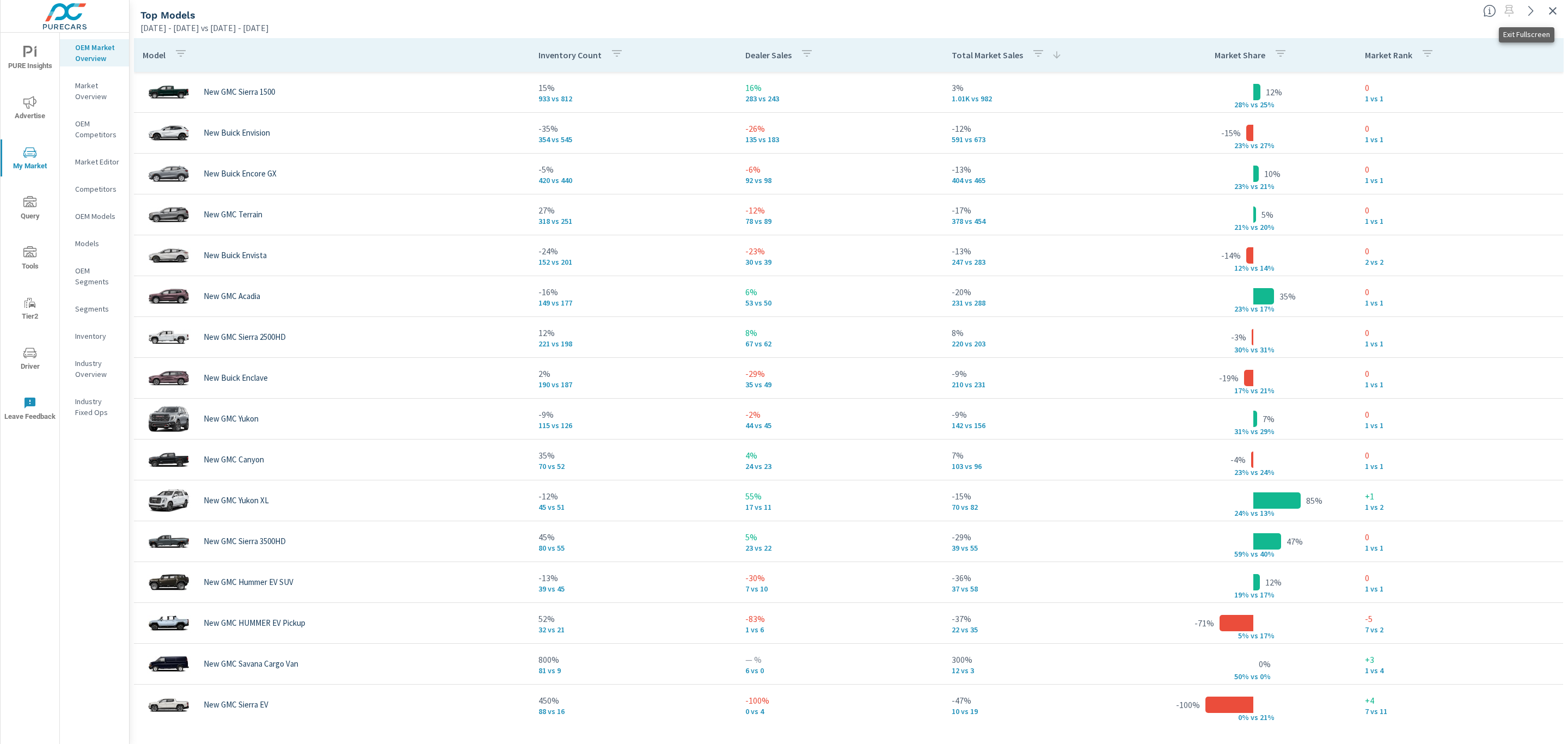
click at [1550, 12] on icon "button" at bounding box center [1553, 11] width 8 height 8
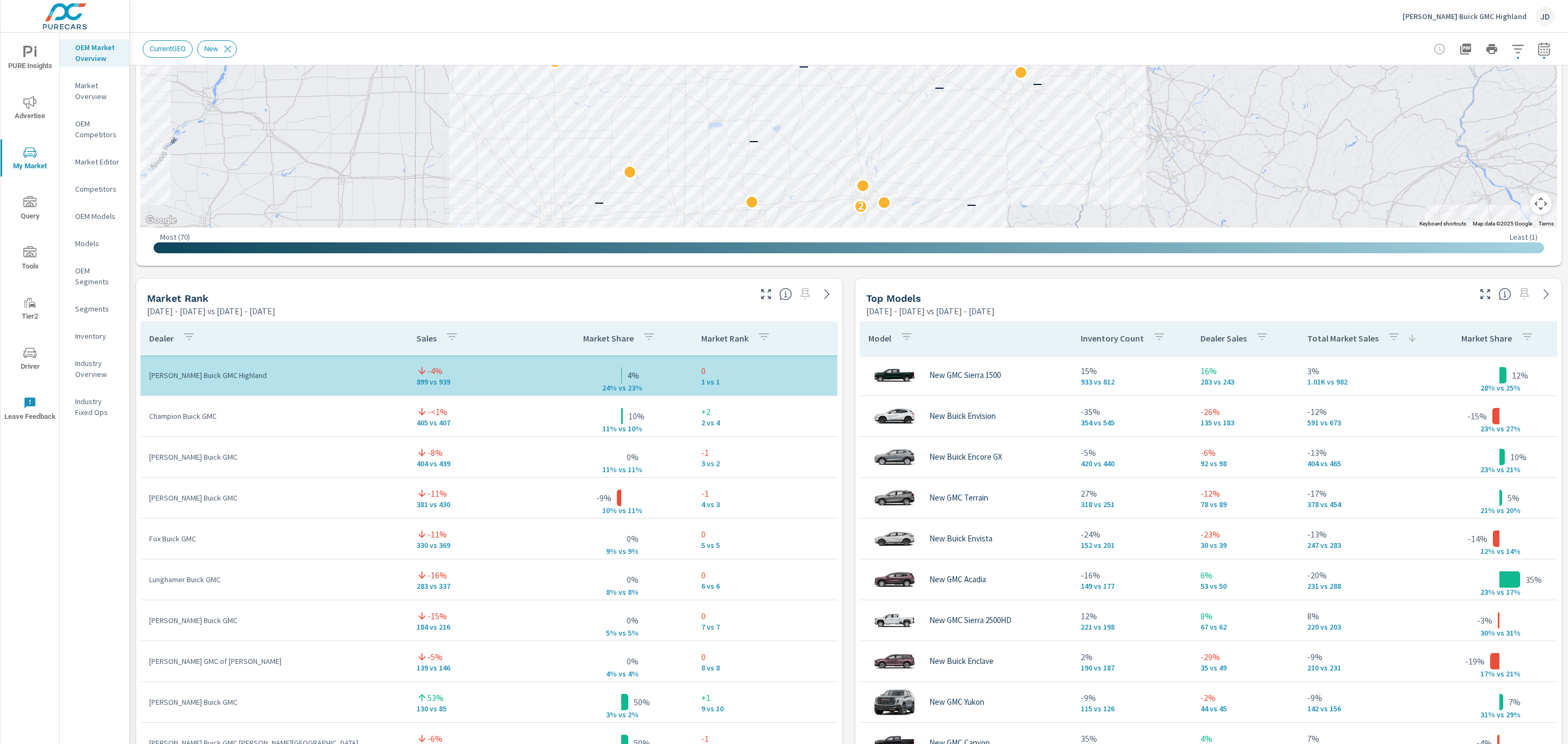
scroll to position [495, 0]
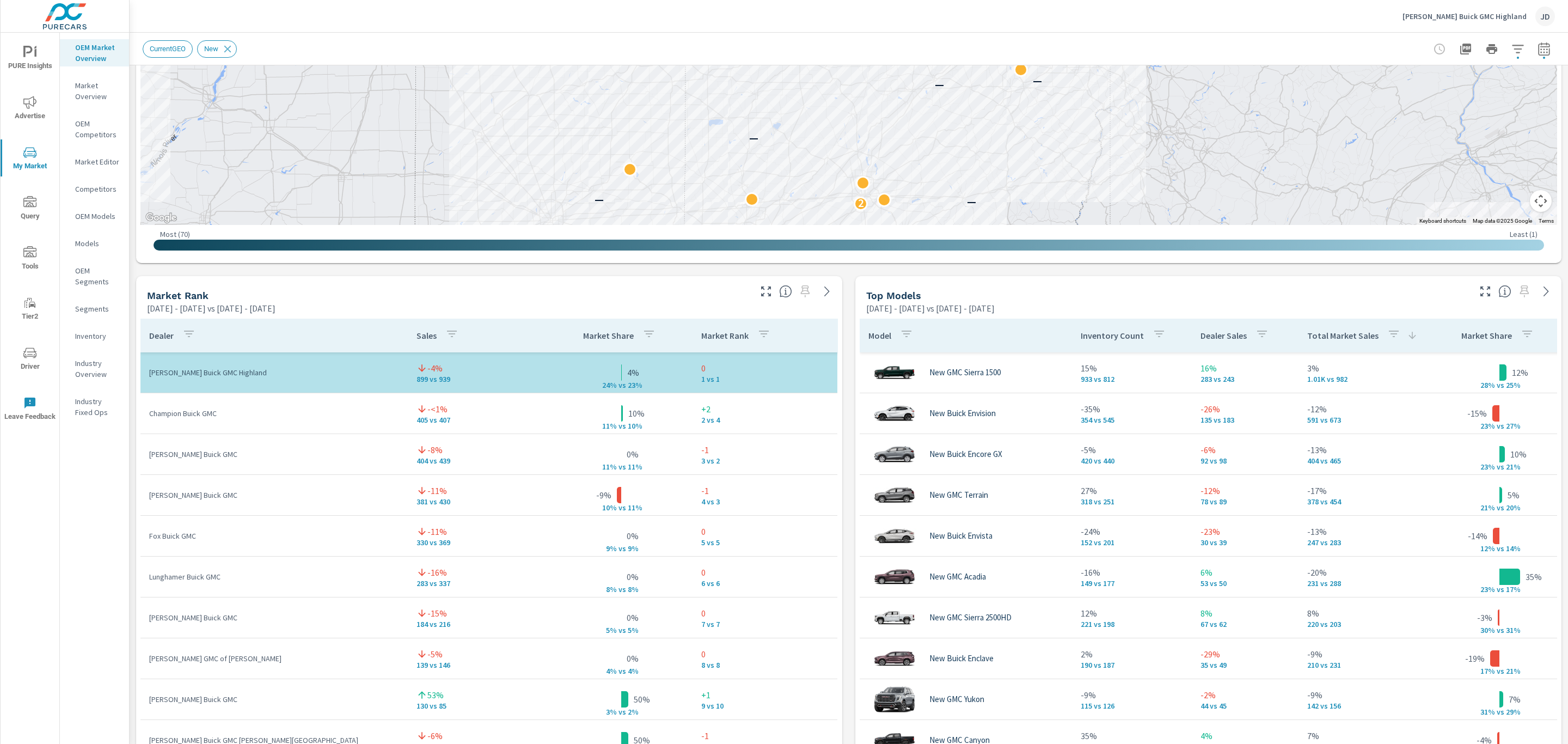
click at [282, 268] on div "Market View [DATE] - [DATE] vs [DATE] - [DATE] To navigate the map with touch g…" at bounding box center [849, 502] width 1438 height 1865
